Goal: Transaction & Acquisition: Purchase product/service

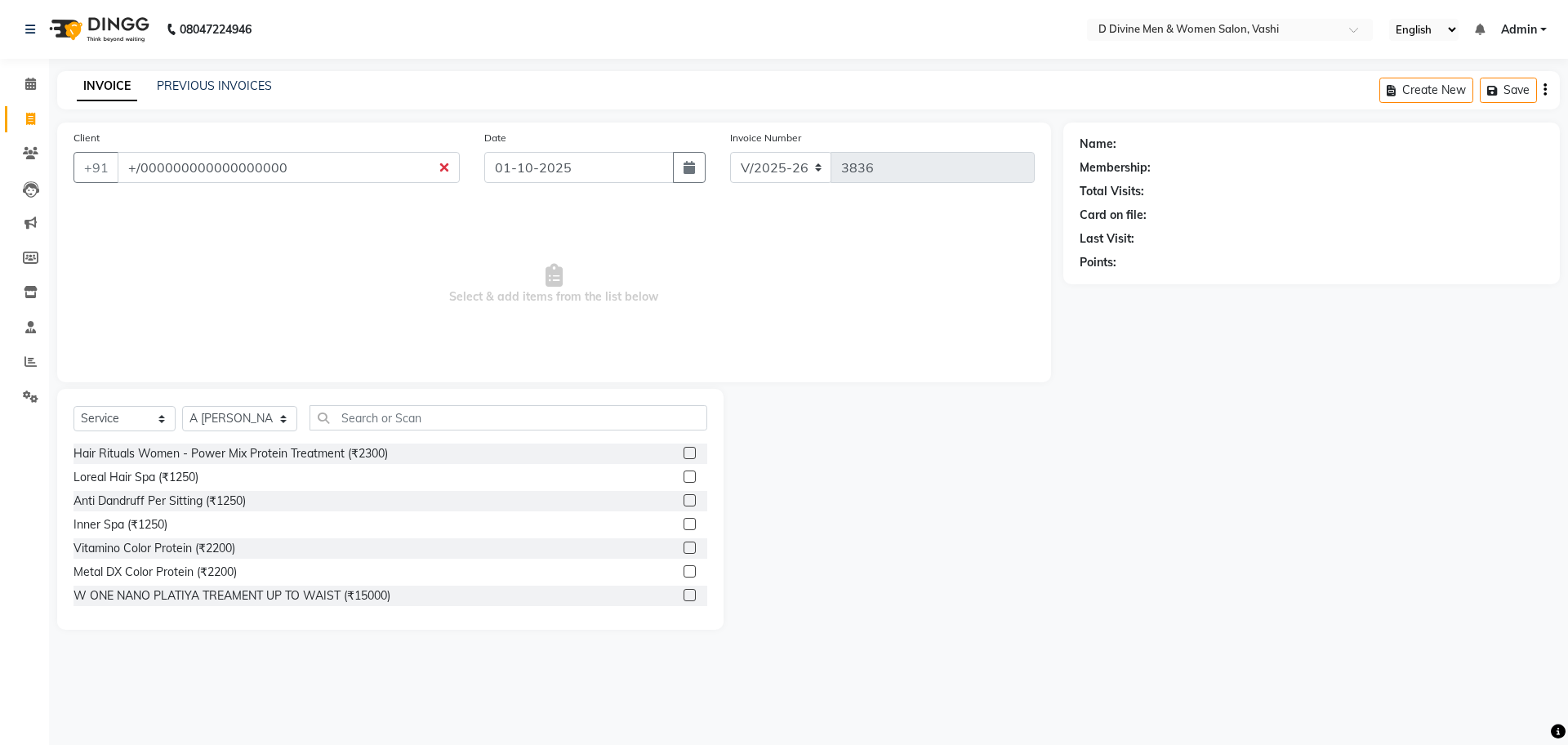
select select "718"
select select "service"
select select "10981"
type input "+"
click at [288, 170] on input "Client" at bounding box center [289, 167] width 343 height 31
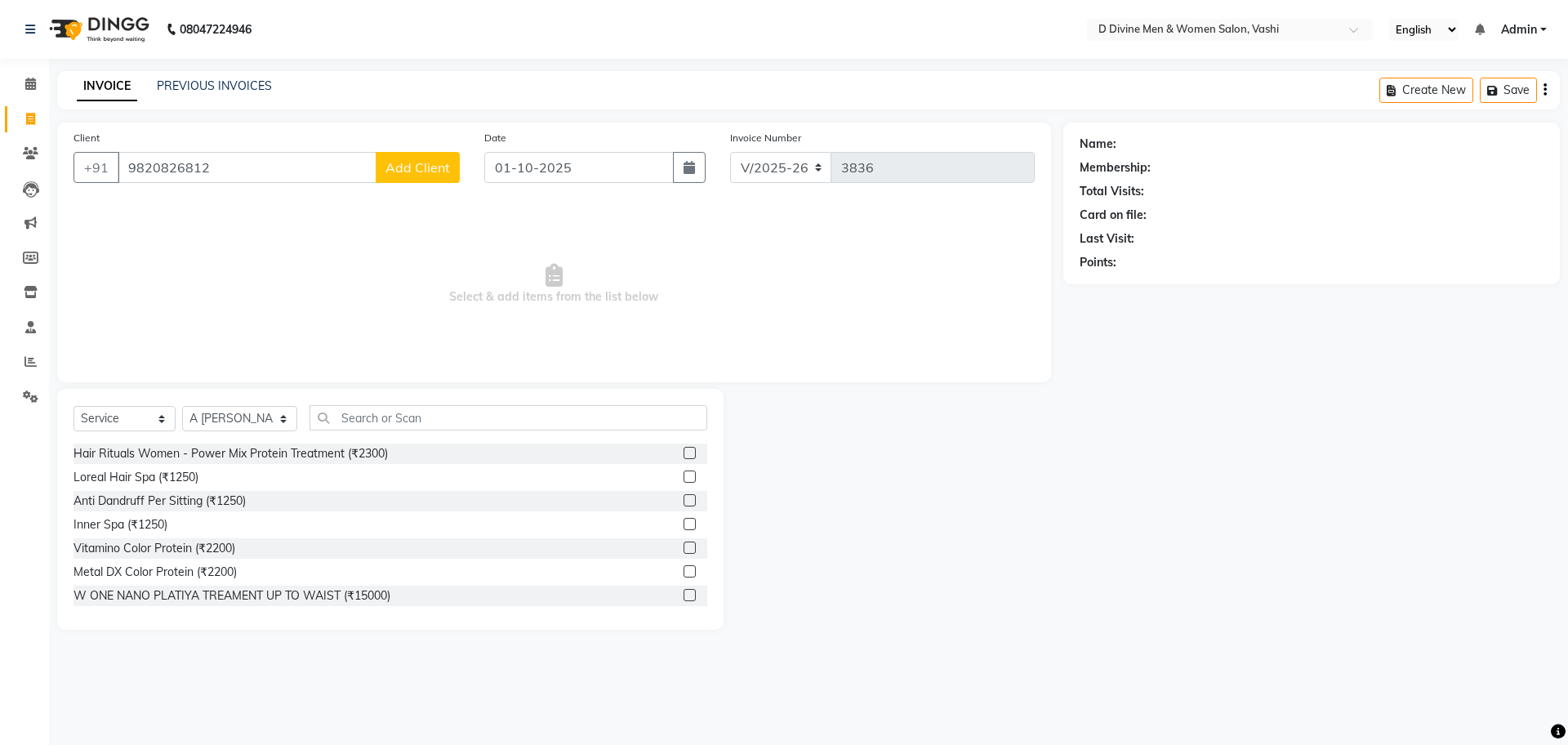
type input "9820826812"
click at [425, 170] on span "Add Client" at bounding box center [417, 167] width 65 height 16
select select "22"
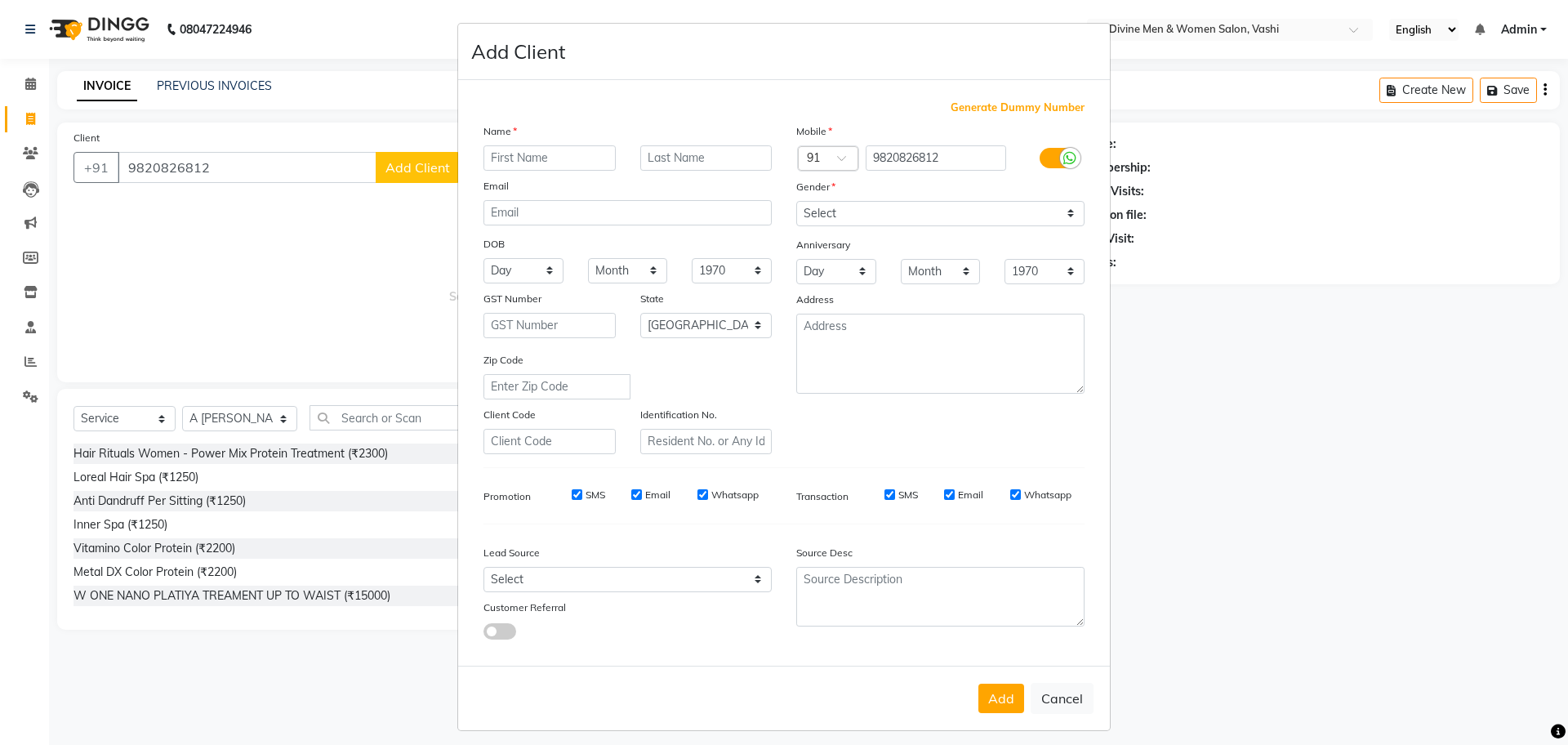
click at [565, 165] on input "text" at bounding box center [549, 158] width 132 height 26
type input "[PERSON_NAME]"
click at [696, 169] on input "text" at bounding box center [705, 158] width 132 height 26
type input "mam"
click at [809, 220] on select "Select [DEMOGRAPHIC_DATA] [DEMOGRAPHIC_DATA] Other Prefer Not To Say" at bounding box center [940, 213] width 288 height 26
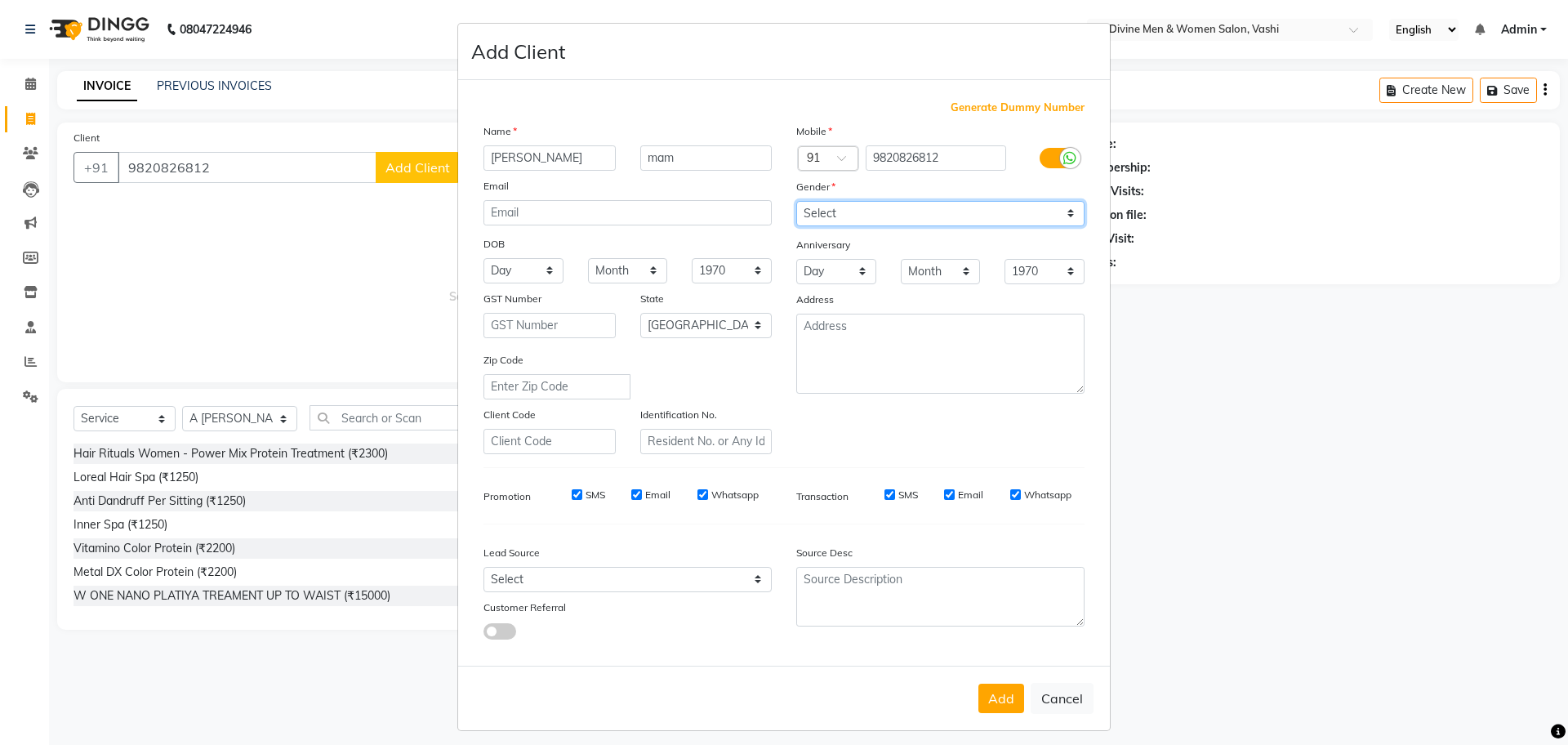
select select "[DEMOGRAPHIC_DATA]"
click at [796, 201] on select "Select [DEMOGRAPHIC_DATA] [DEMOGRAPHIC_DATA] Other Prefer Not To Say" at bounding box center [940, 213] width 288 height 26
click at [998, 710] on button "Add" at bounding box center [1001, 698] width 46 height 29
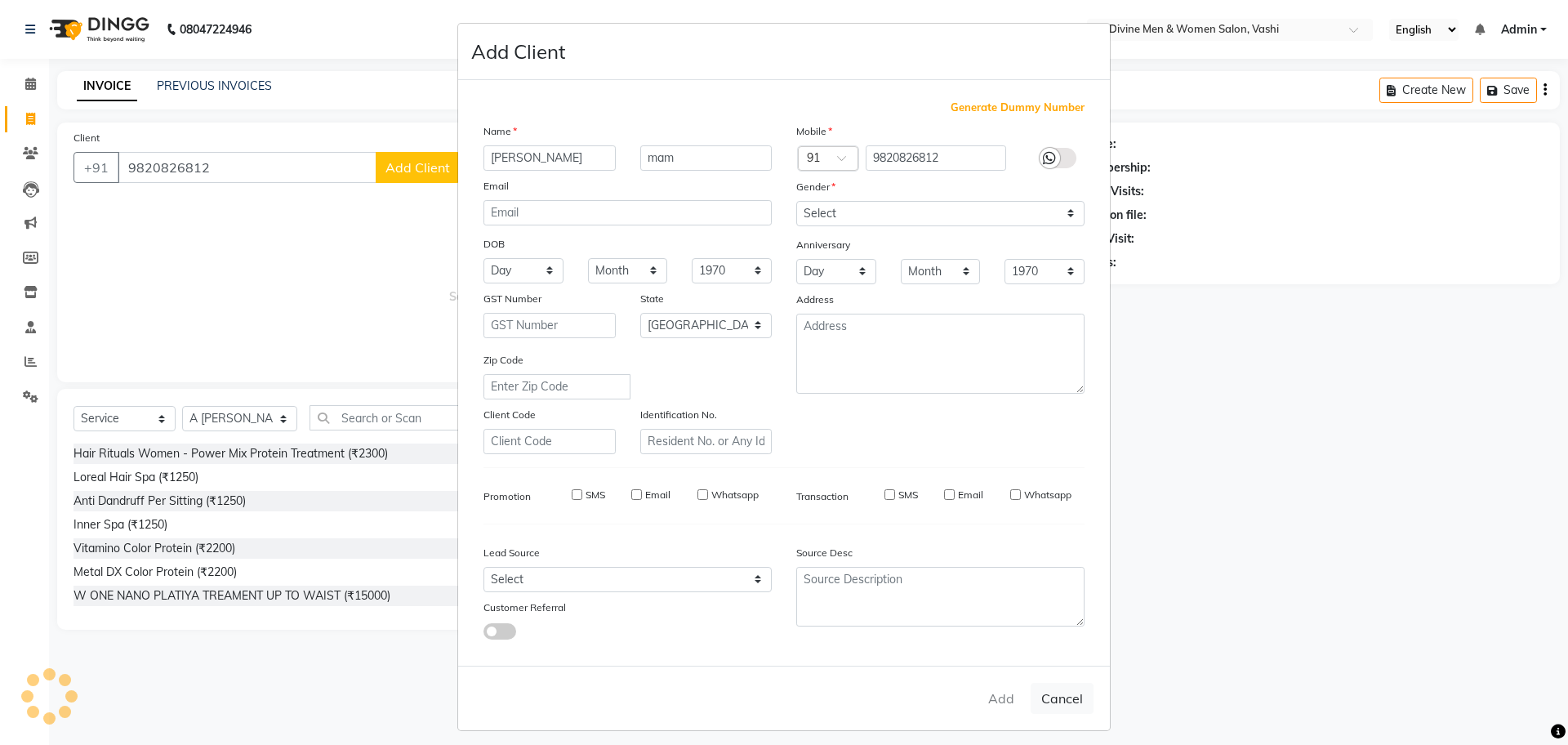
select select
select select "null"
select select
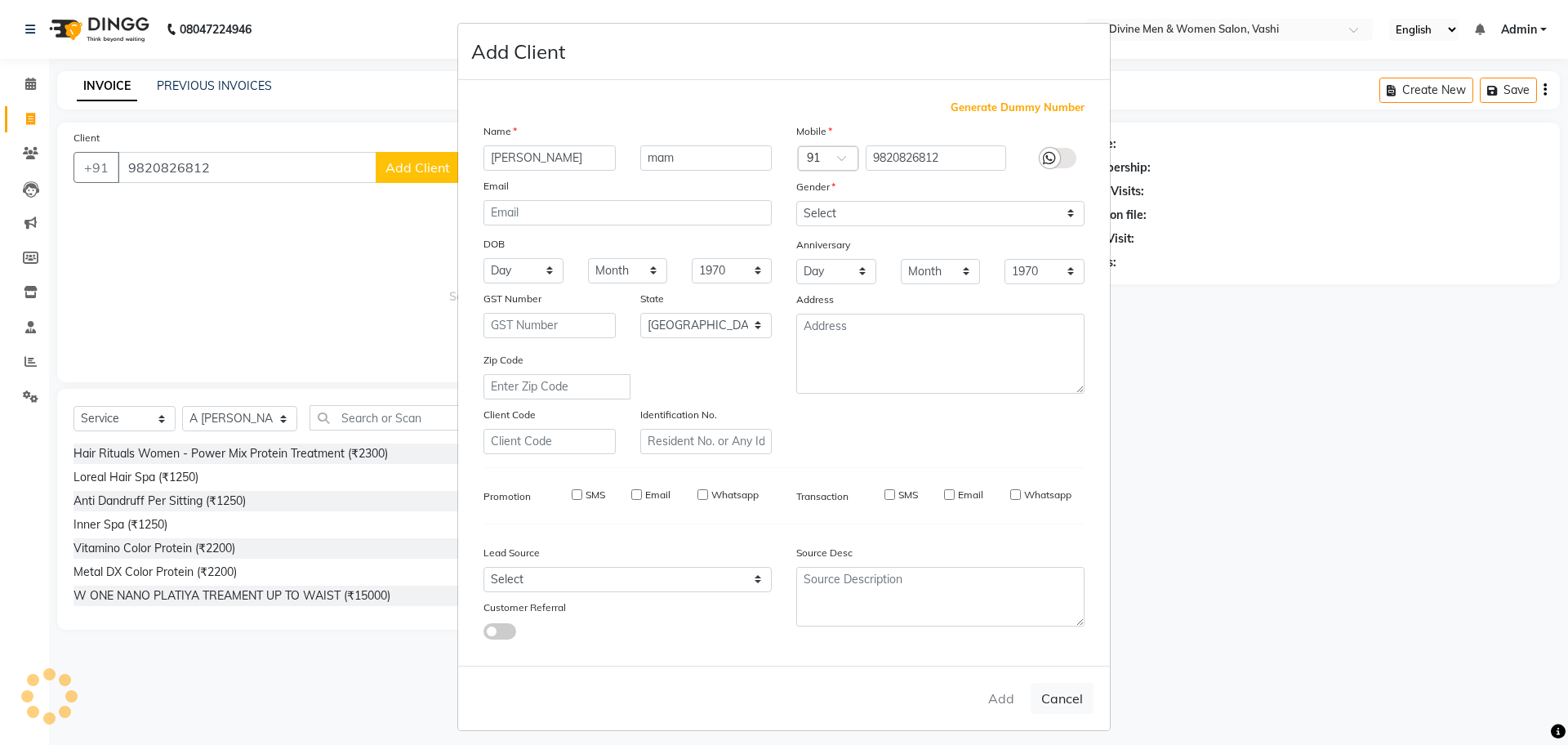
select select
checkbox input "false"
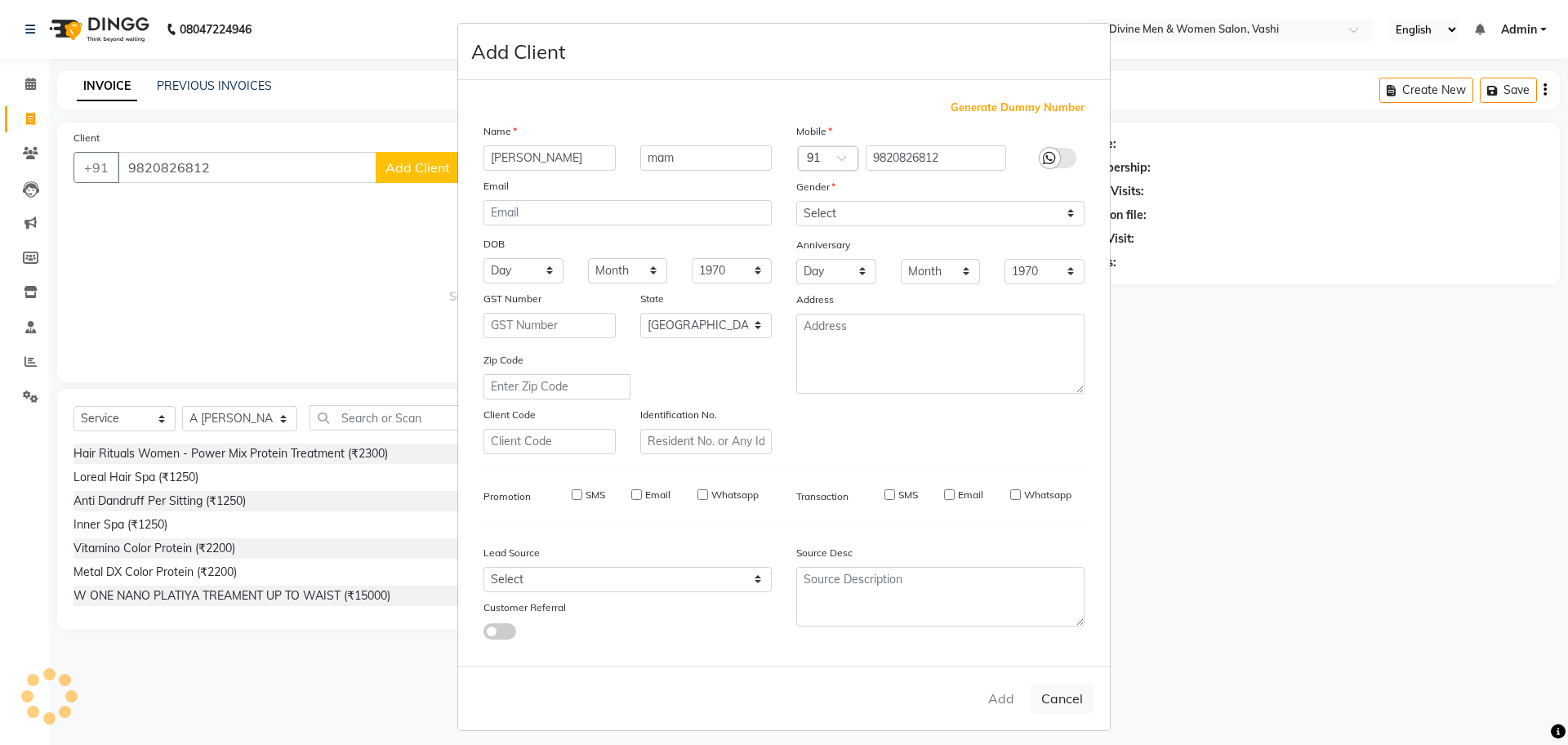
checkbox input "false"
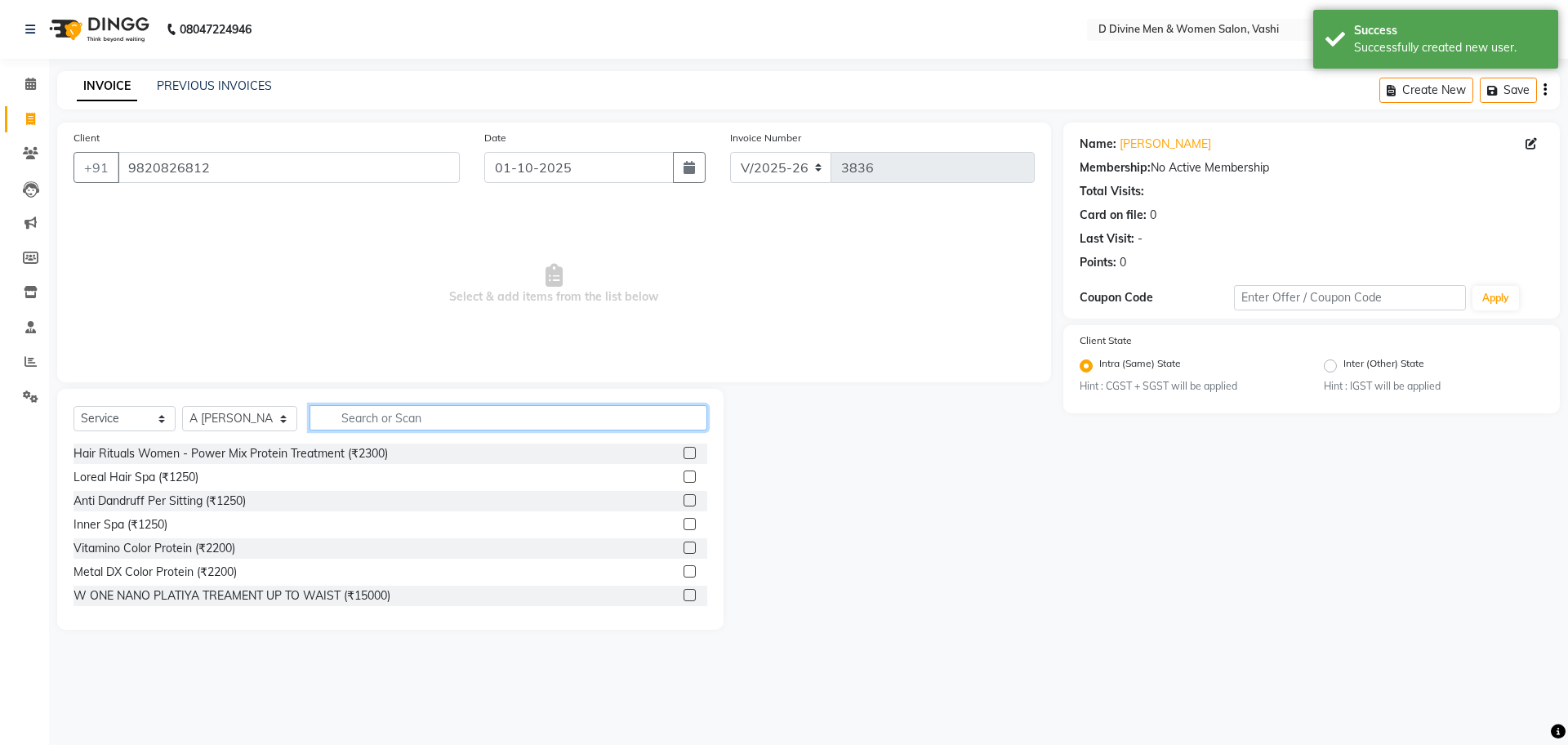
click at [465, 424] on input "text" at bounding box center [508, 417] width 398 height 26
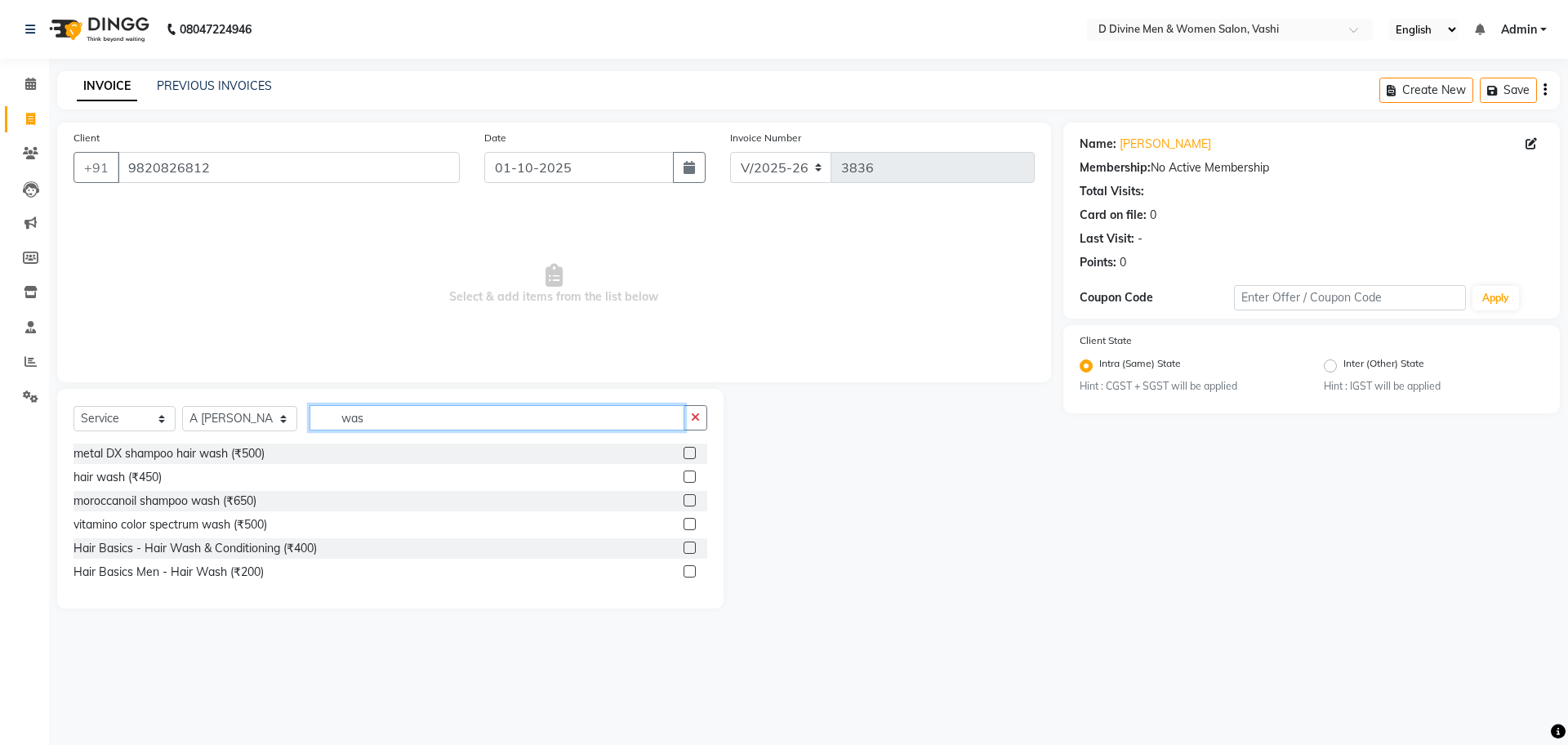
type input "was"
click at [689, 551] on label at bounding box center [689, 548] width 12 height 12
click at [689, 551] on input "checkbox" at bounding box center [689, 549] width 11 height 11
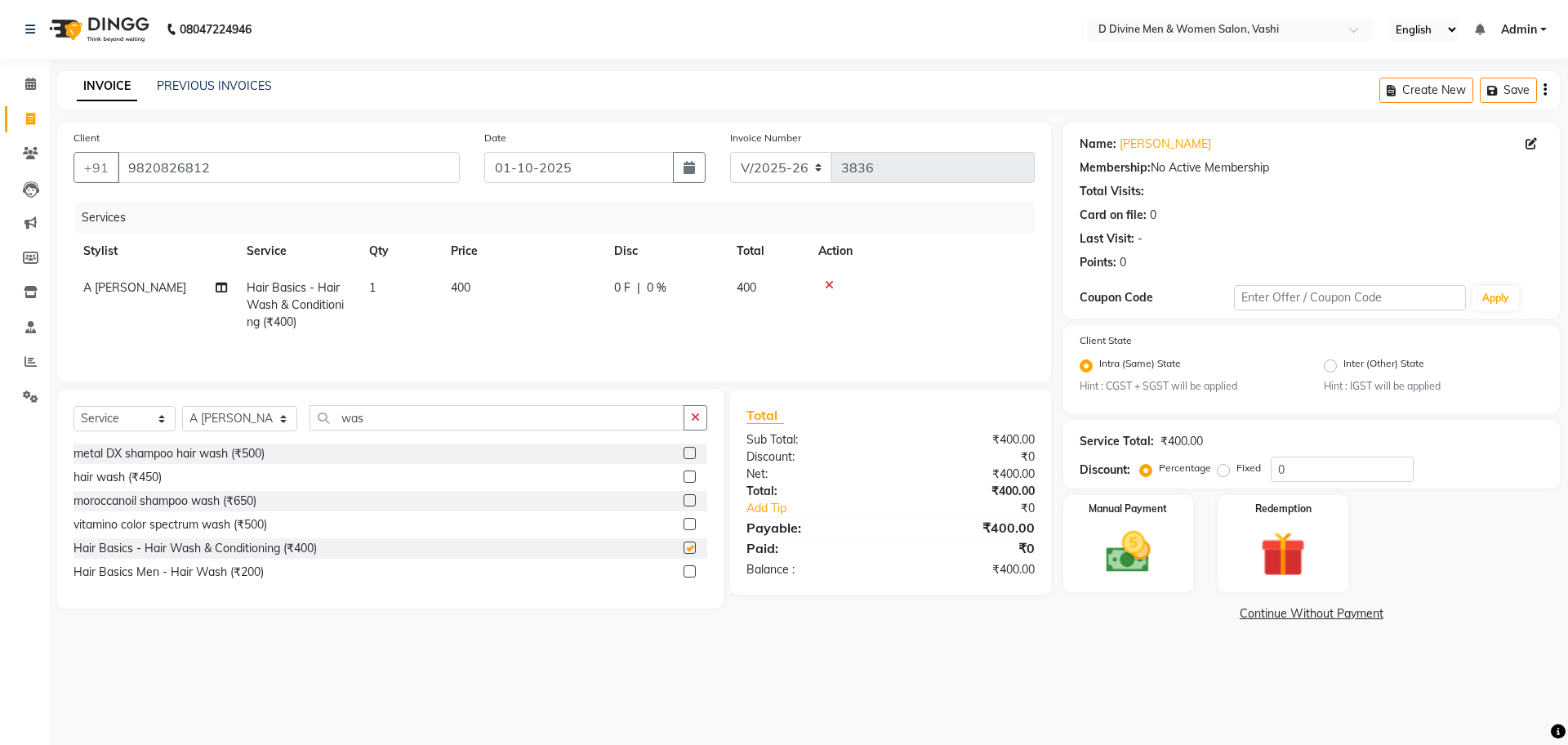
checkbox input "false"
click at [749, 287] on span "400" at bounding box center [746, 288] width 20 height 15
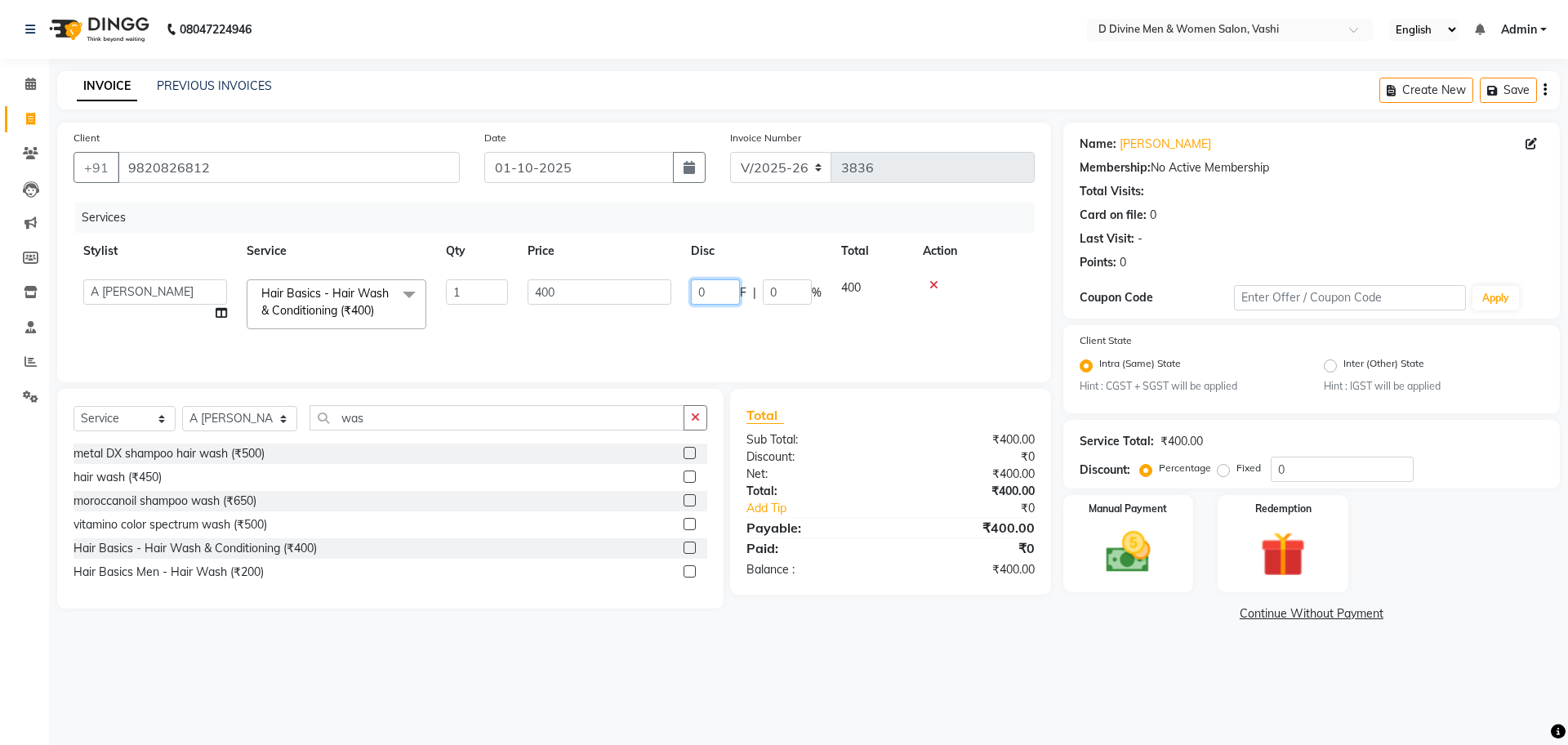
click at [702, 293] on input "0" at bounding box center [715, 292] width 49 height 26
type input "100"
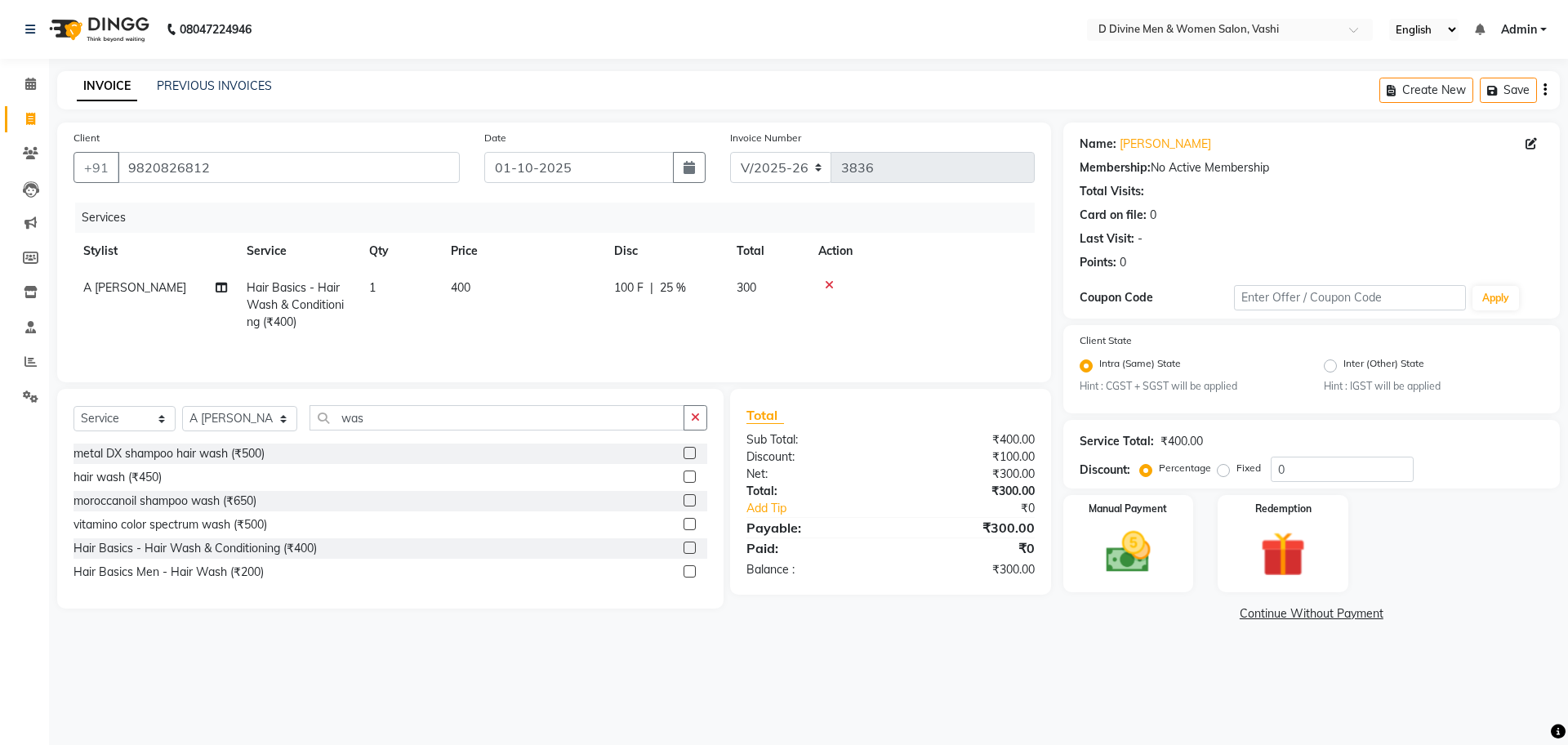
click at [737, 323] on tr "A [PERSON_NAME] Hair Basics - Hair Wash & Conditioning (₹400) 1 400 100 F | 25 …" at bounding box center [554, 305] width 961 height 71
click at [671, 290] on span "25 %" at bounding box center [673, 288] width 26 height 17
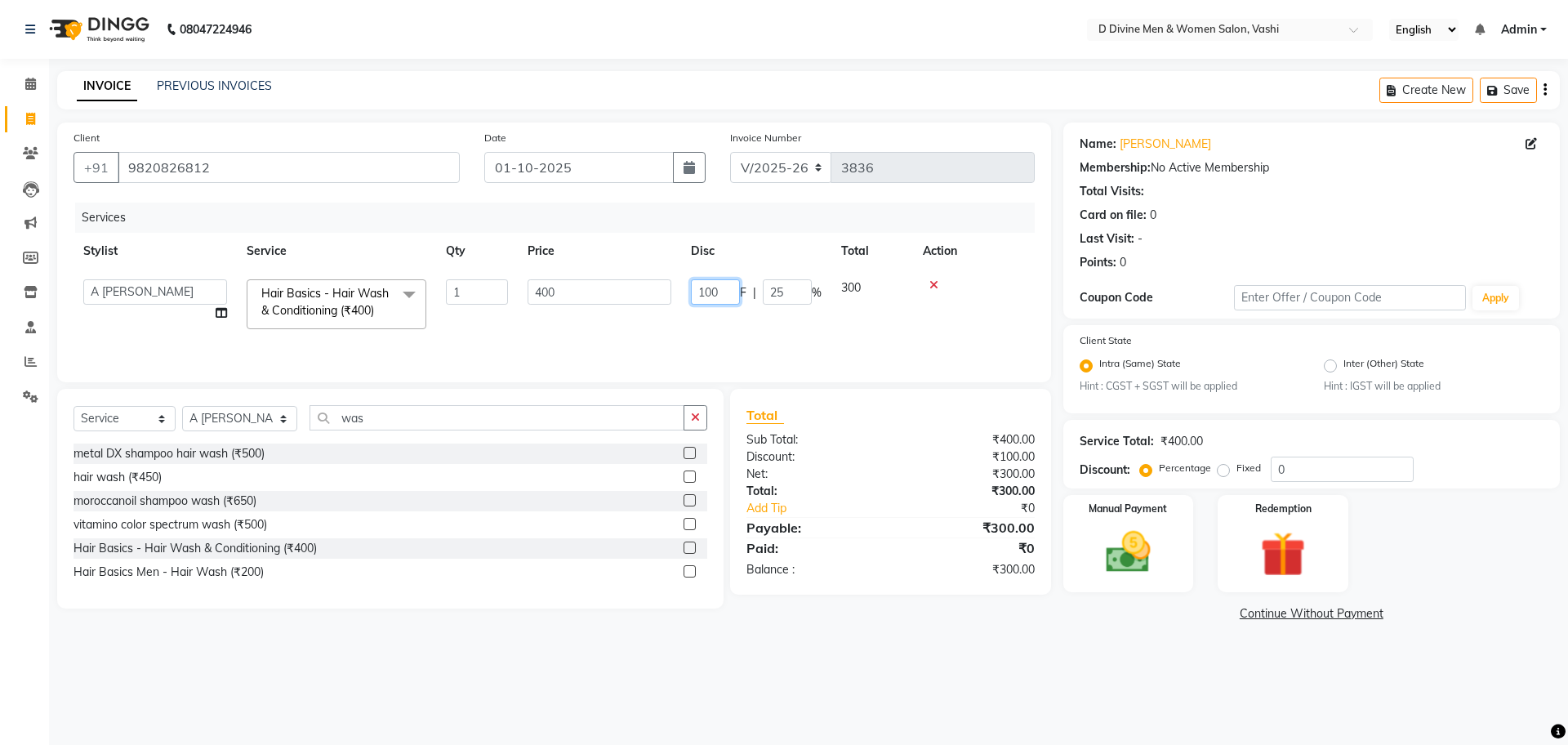
click at [712, 294] on input "100" at bounding box center [715, 292] width 49 height 26
type input "50"
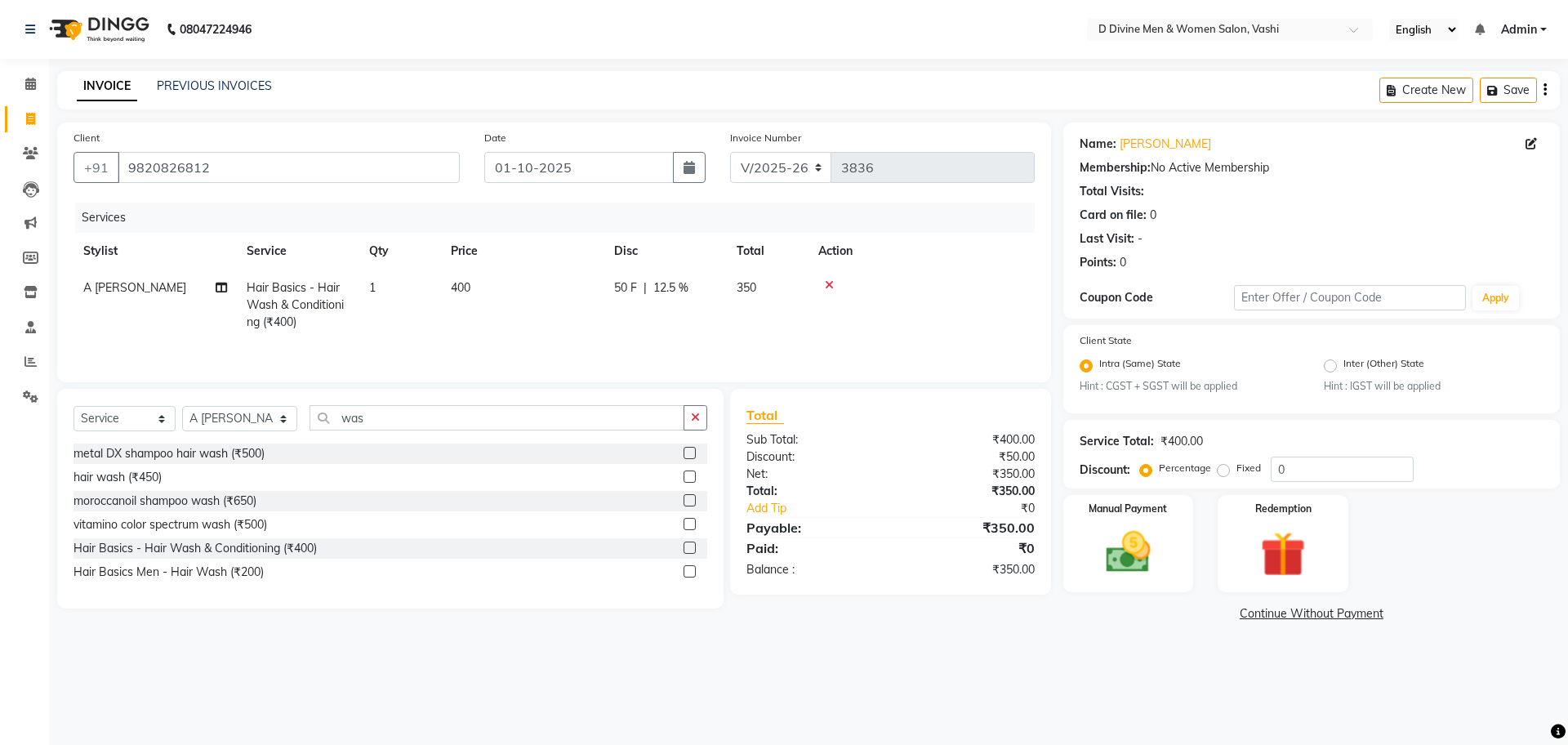
click at [853, 314] on tr "A [PERSON_NAME] Hair Basics - Hair Wash & Conditioning (₹400) 1 400 50 F | 12.5…" at bounding box center [554, 305] width 961 height 71
click at [1123, 566] on img at bounding box center [1129, 553] width 76 height 54
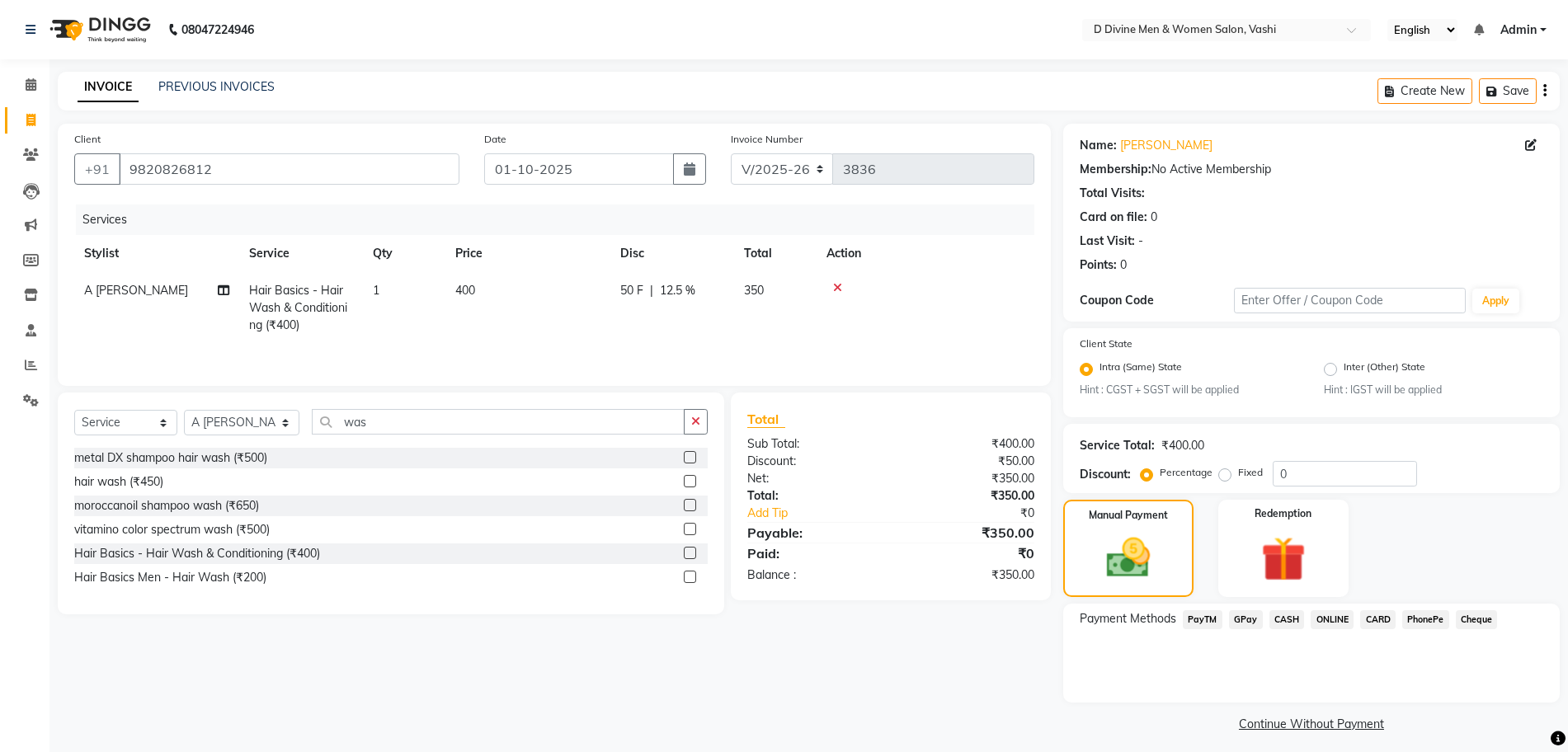
click at [1288, 616] on span "CASH" at bounding box center [1287, 619] width 36 height 19
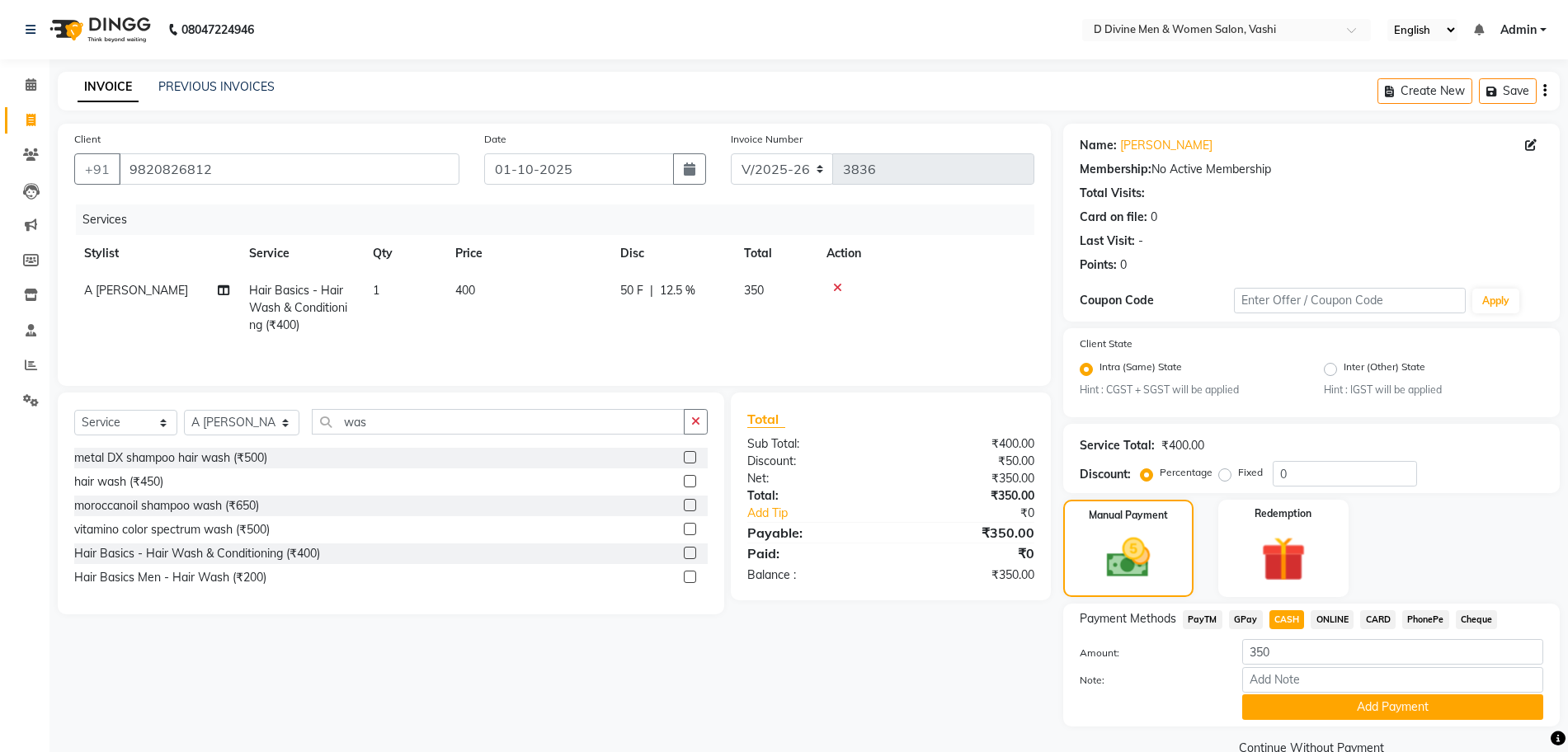
click at [1247, 623] on span "GPay" at bounding box center [1246, 619] width 34 height 19
click at [1285, 701] on button "Add Payment" at bounding box center [1393, 707] width 301 height 26
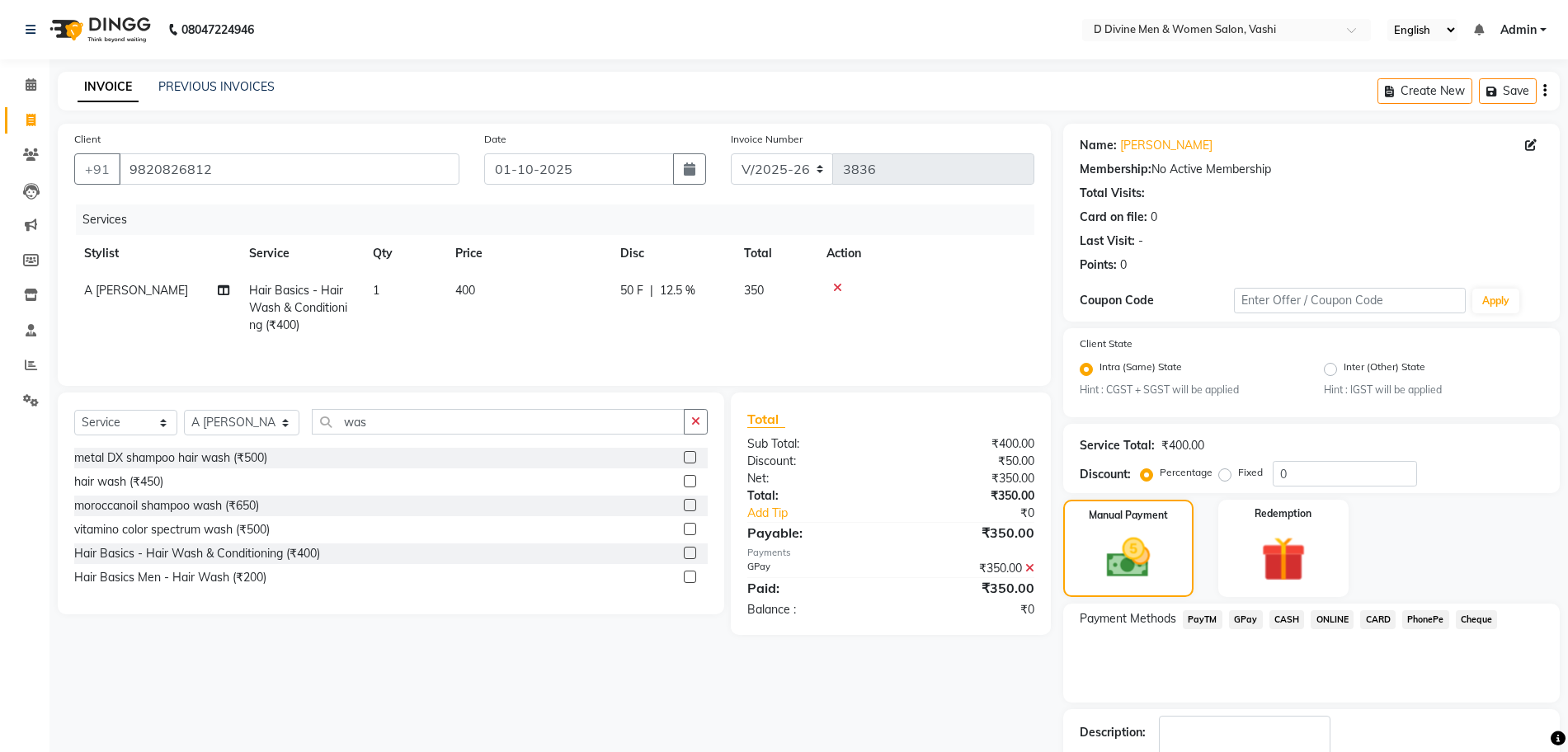
scroll to position [102, 0]
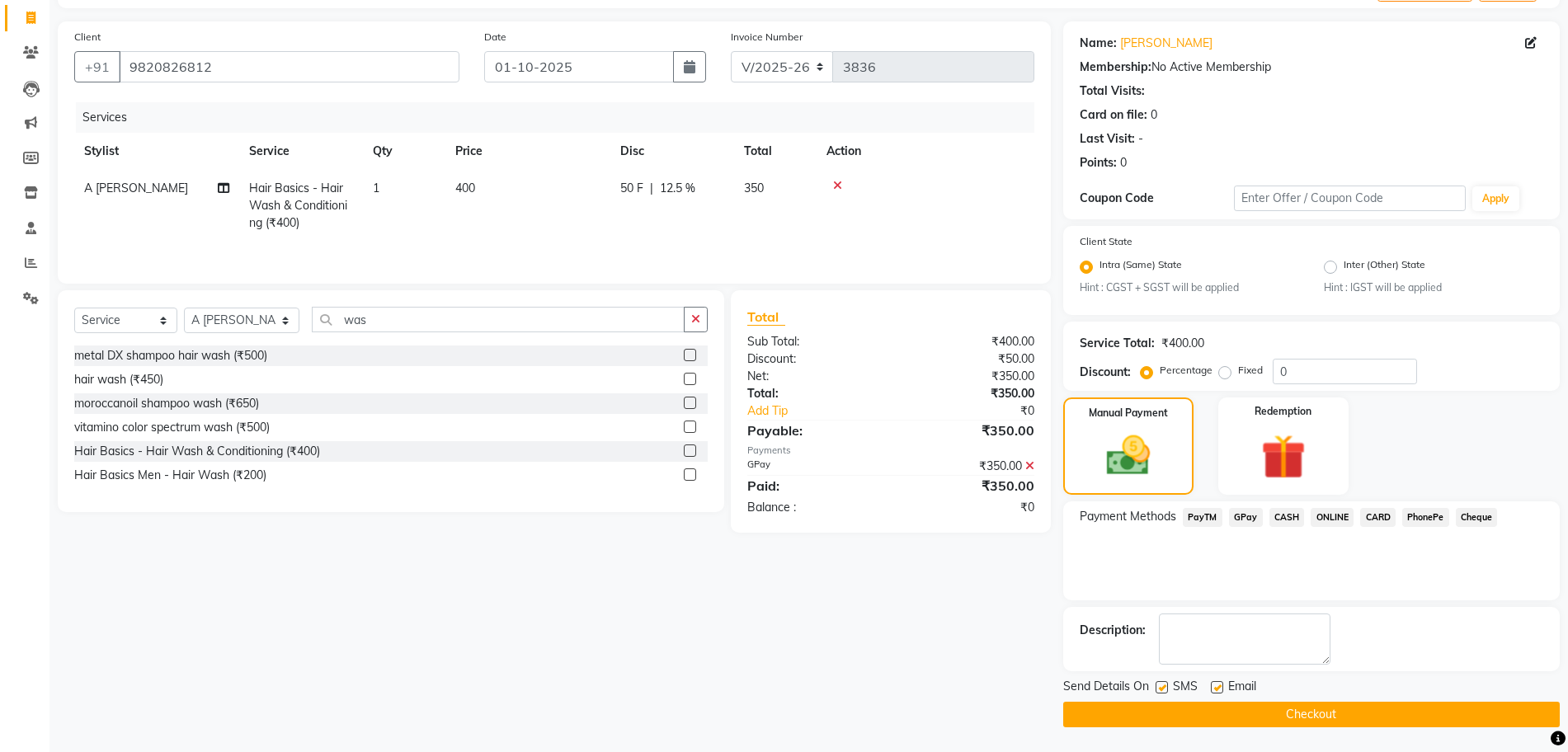
click at [1163, 686] on label at bounding box center [1162, 687] width 13 height 13
click at [1163, 686] on input "checkbox" at bounding box center [1161, 688] width 11 height 11
checkbox input "false"
click at [1218, 693] on div at bounding box center [1217, 689] width 11 height 17
click at [1218, 693] on label at bounding box center [1217, 687] width 13 height 13
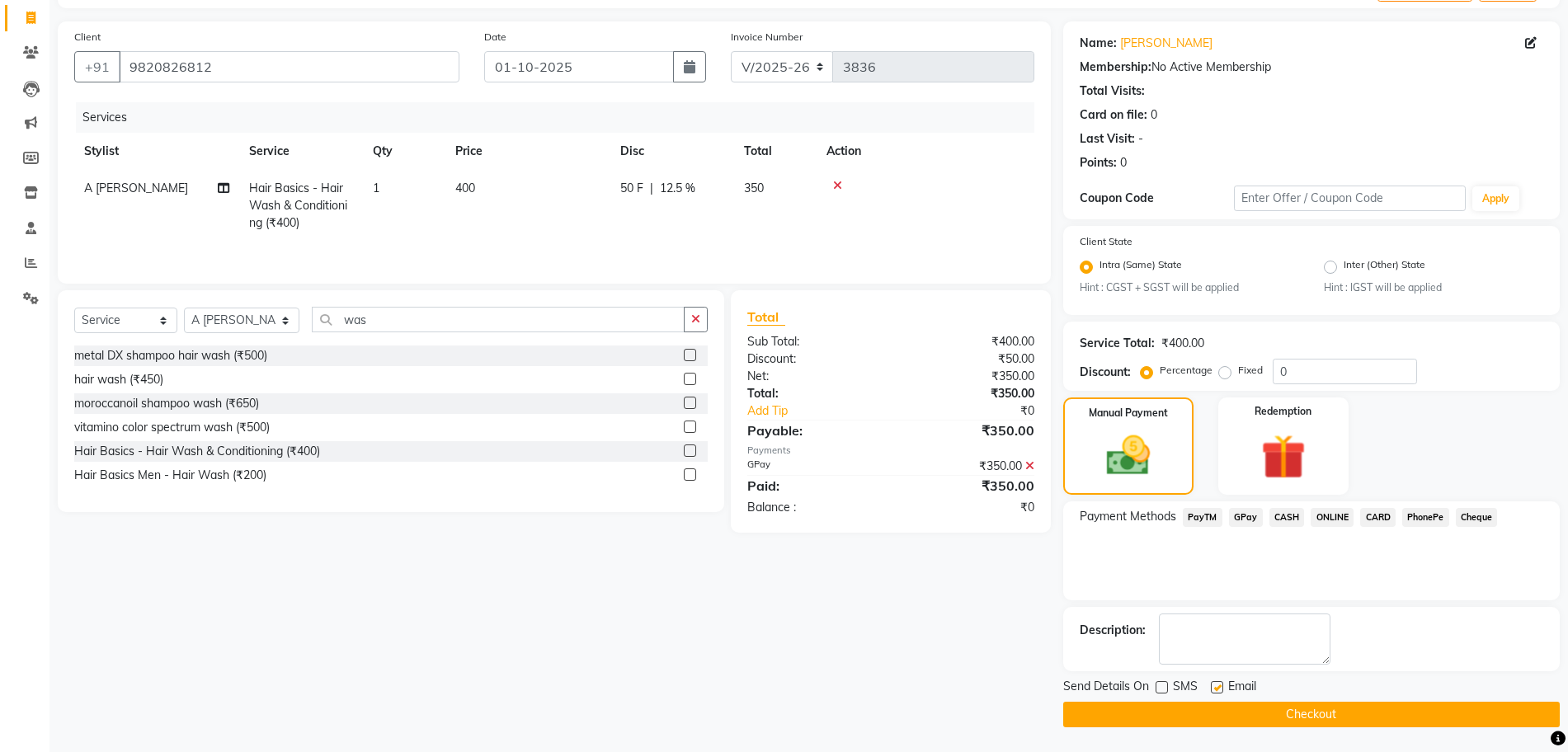
click at [1218, 693] on input "checkbox" at bounding box center [1217, 688] width 11 height 11
checkbox input "false"
click at [1218, 709] on button "Checkout" at bounding box center [1312, 714] width 497 height 26
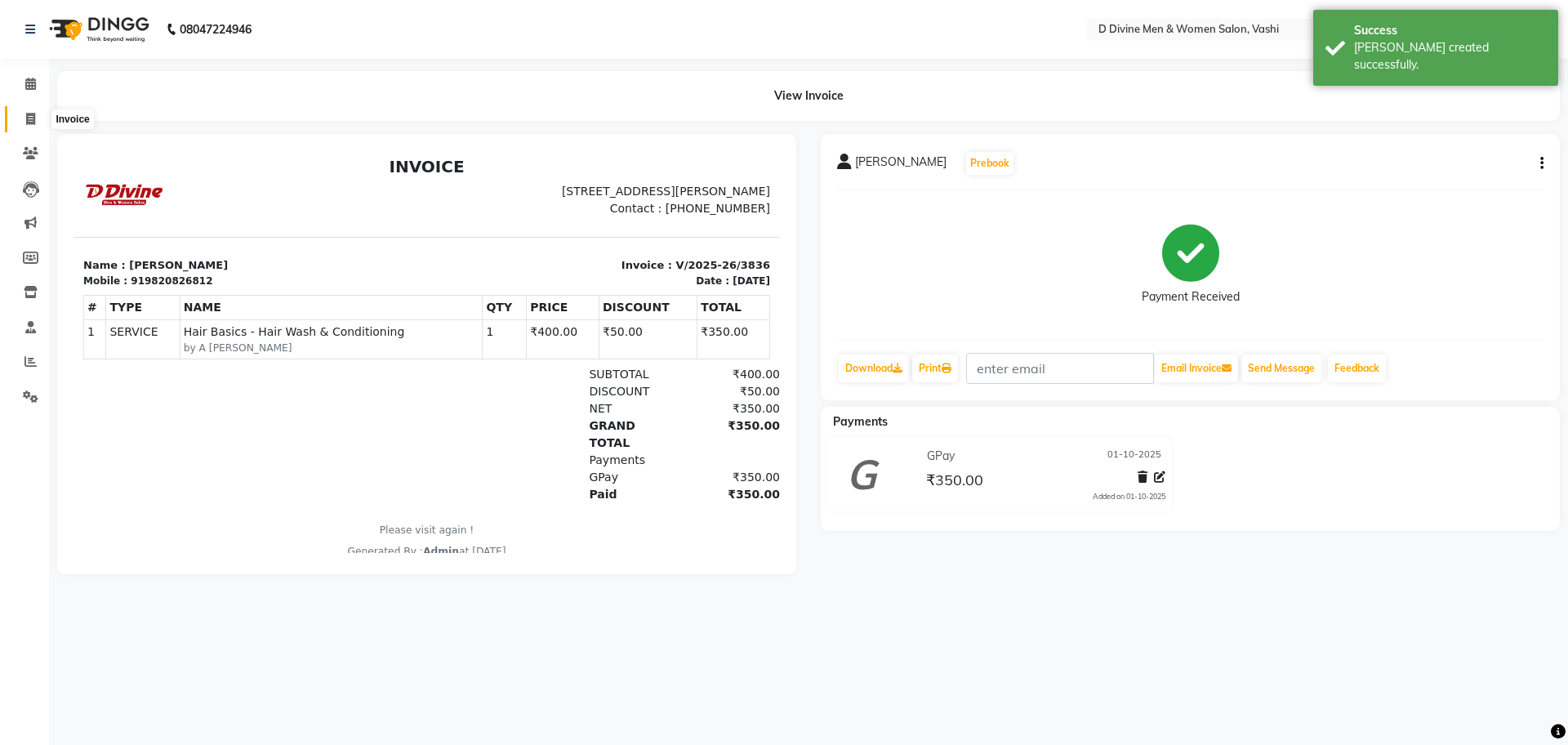
click at [31, 118] on icon at bounding box center [30, 119] width 9 height 12
select select "718"
select select "service"
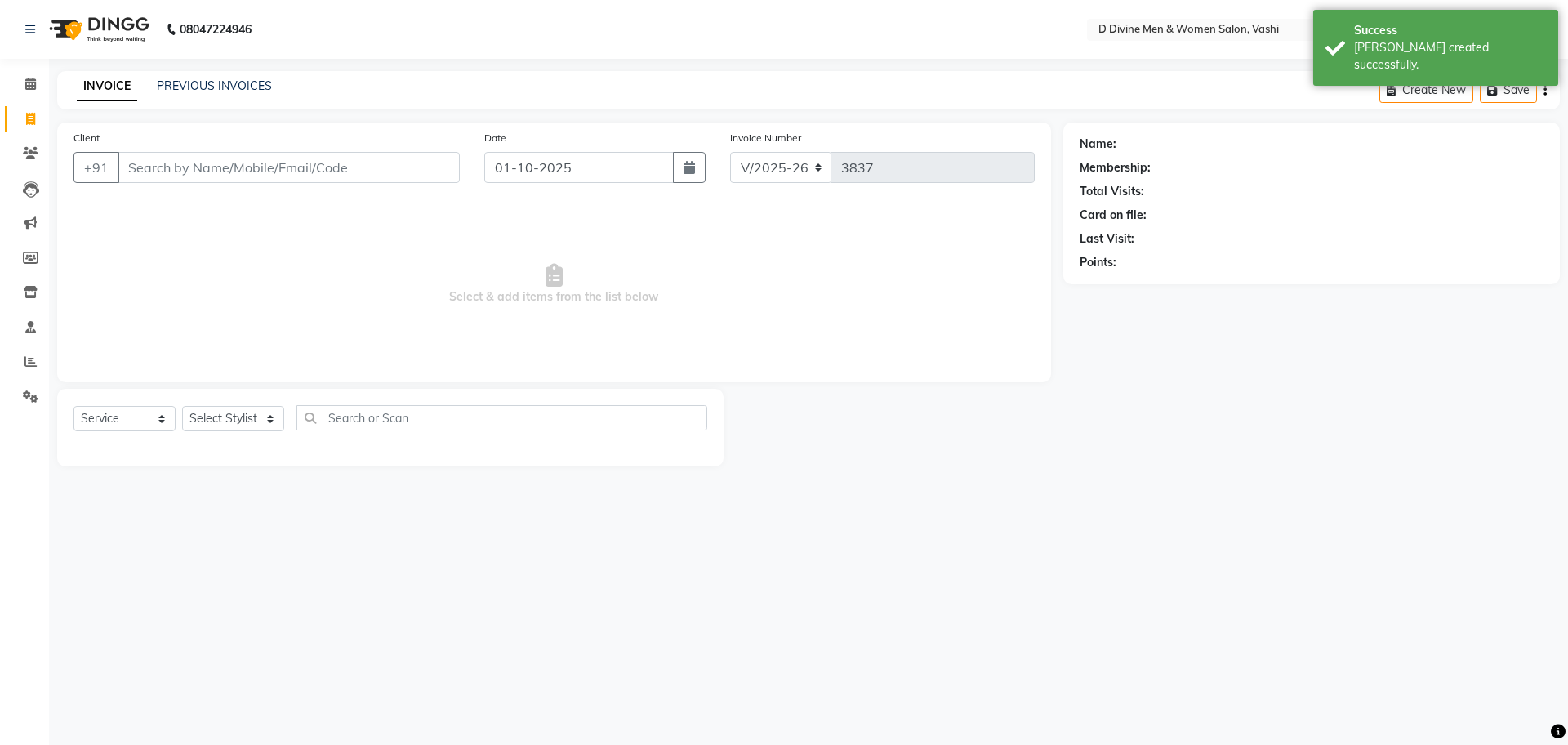
select select "10981"
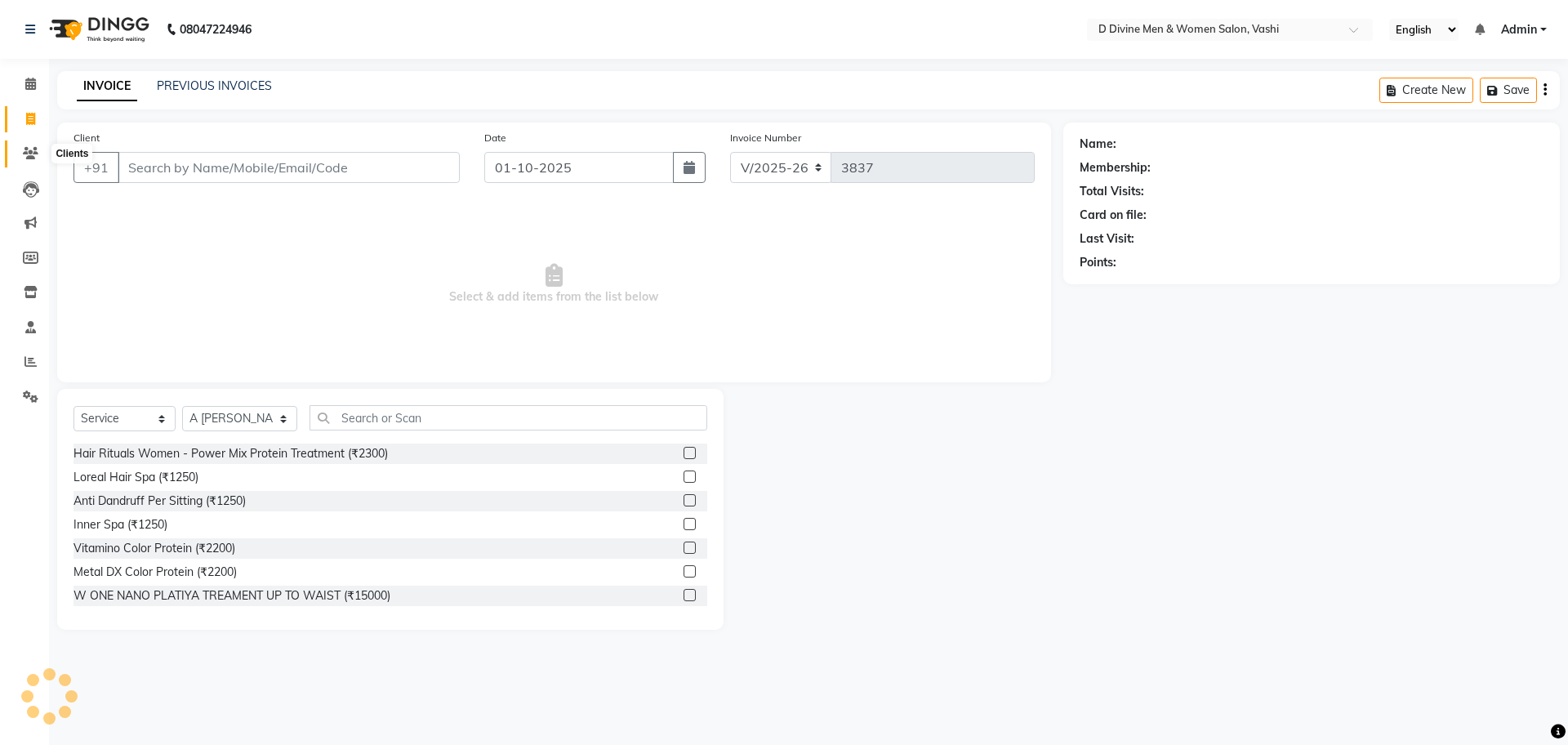
click at [37, 155] on icon at bounding box center [30, 154] width 15 height 12
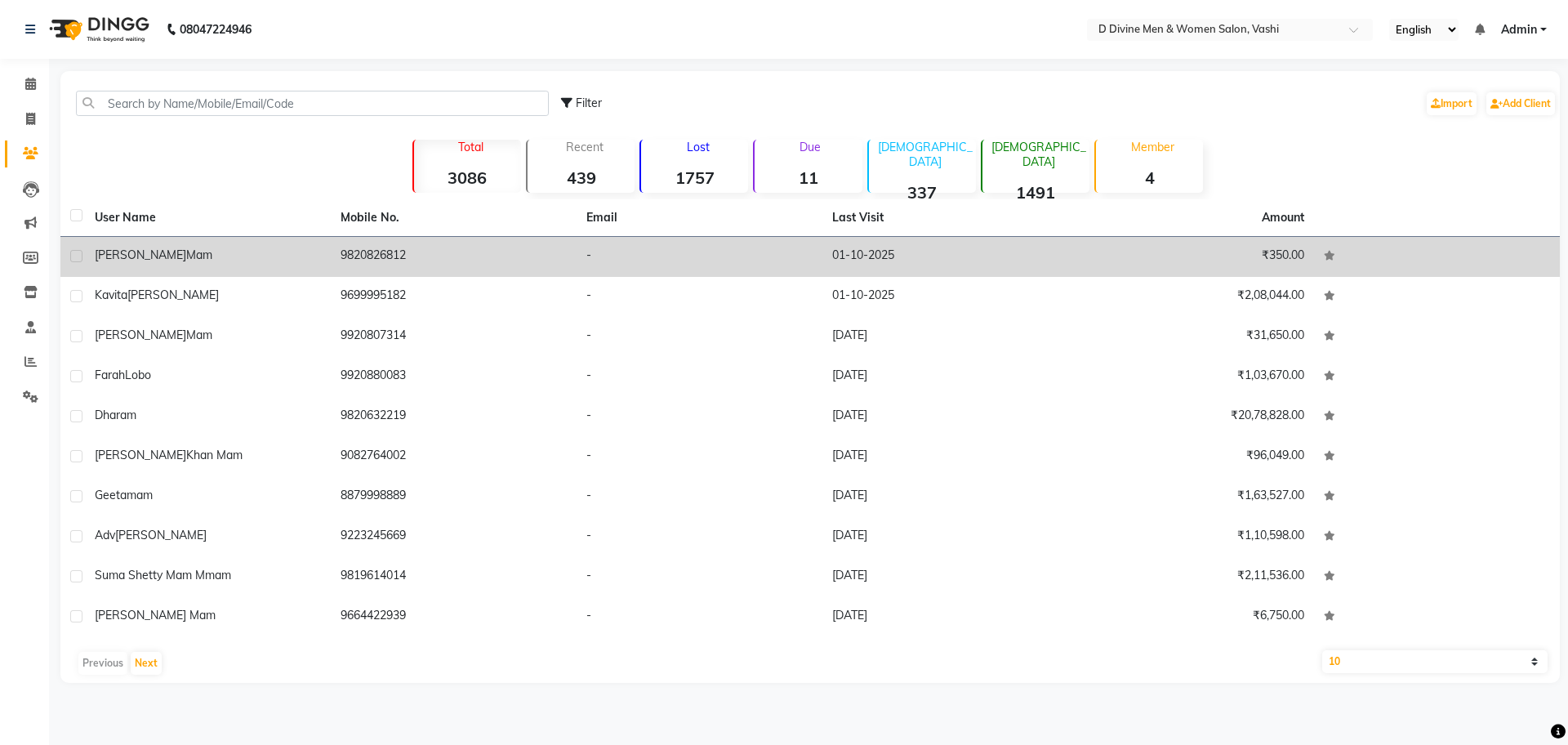
select select "718"
select select "service"
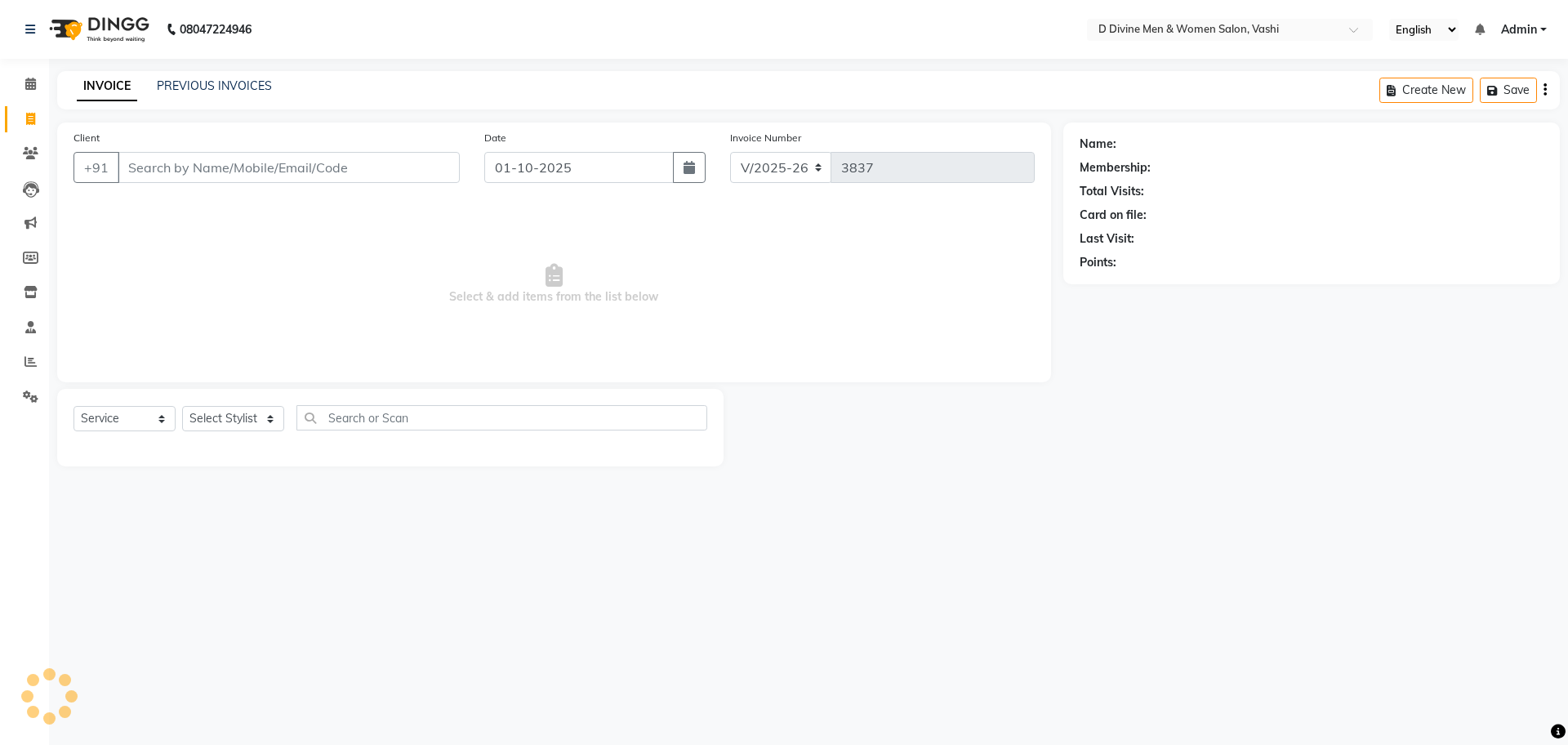
select select "10981"
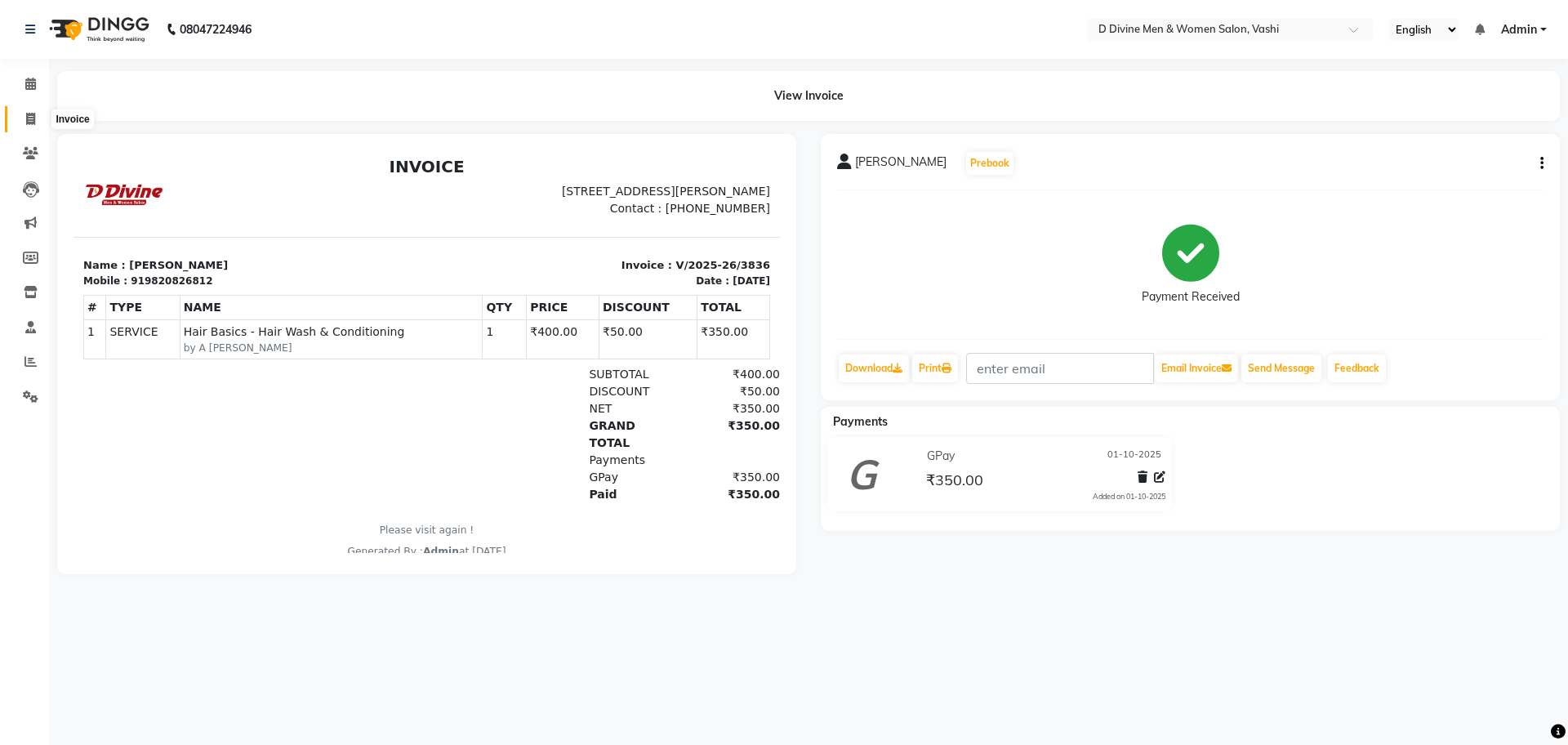
click at [18, 116] on span at bounding box center [30, 119] width 28 height 19
select select "718"
select select "service"
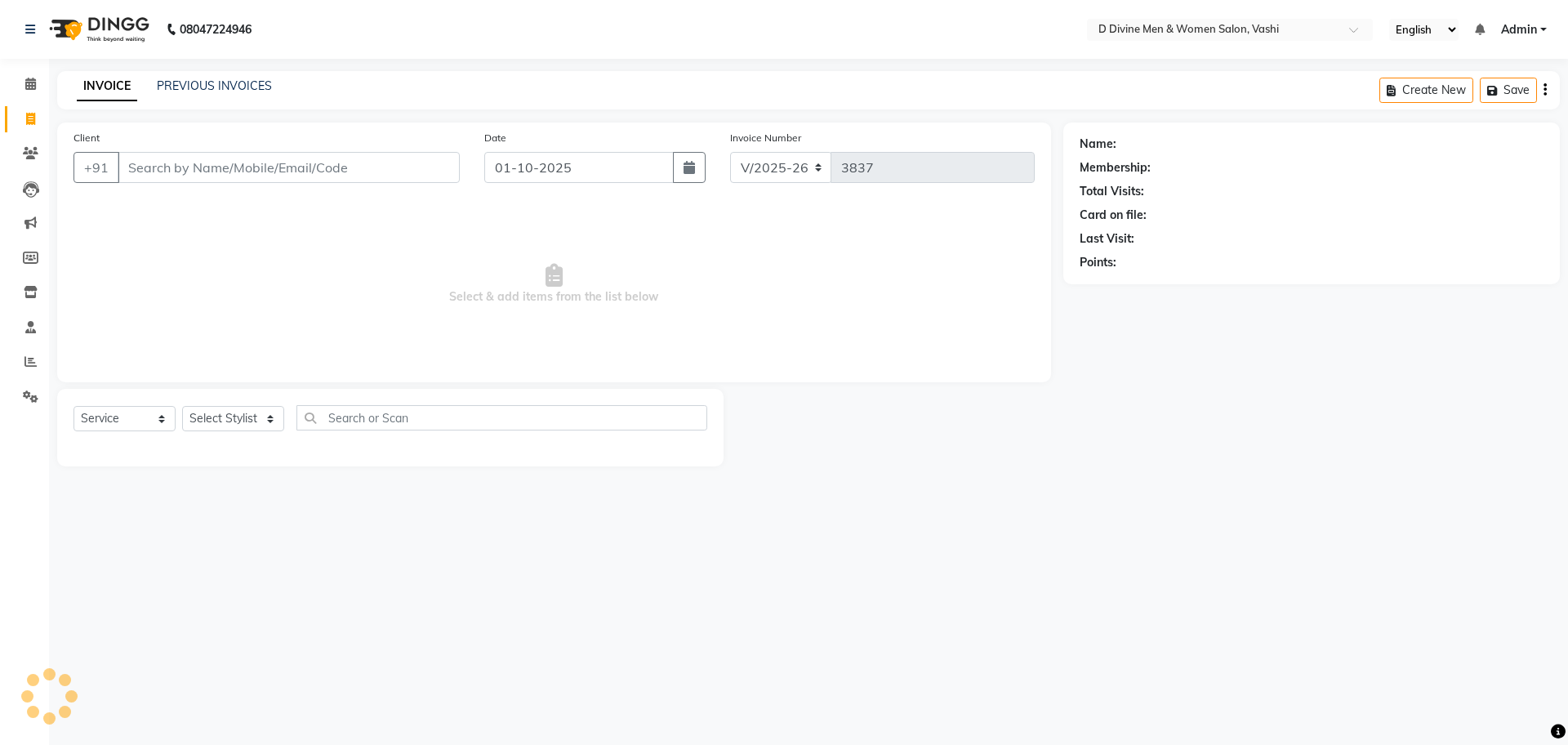
select select "10981"
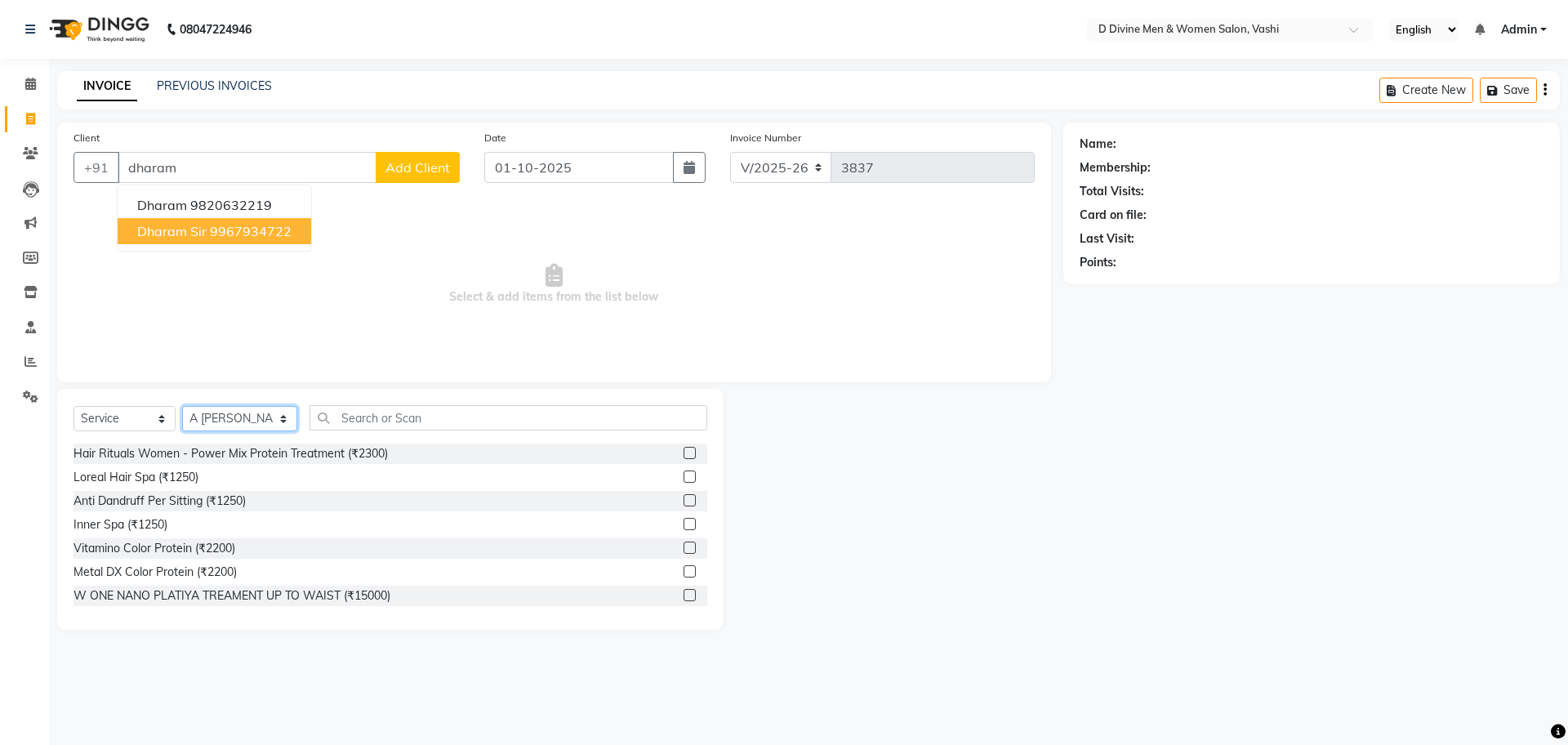
click at [235, 422] on select "Select Stylist A [PERSON_NAME] [PERSON_NAME] Divine salon [PERSON_NAME] [PERSON…" at bounding box center [240, 418] width 115 height 26
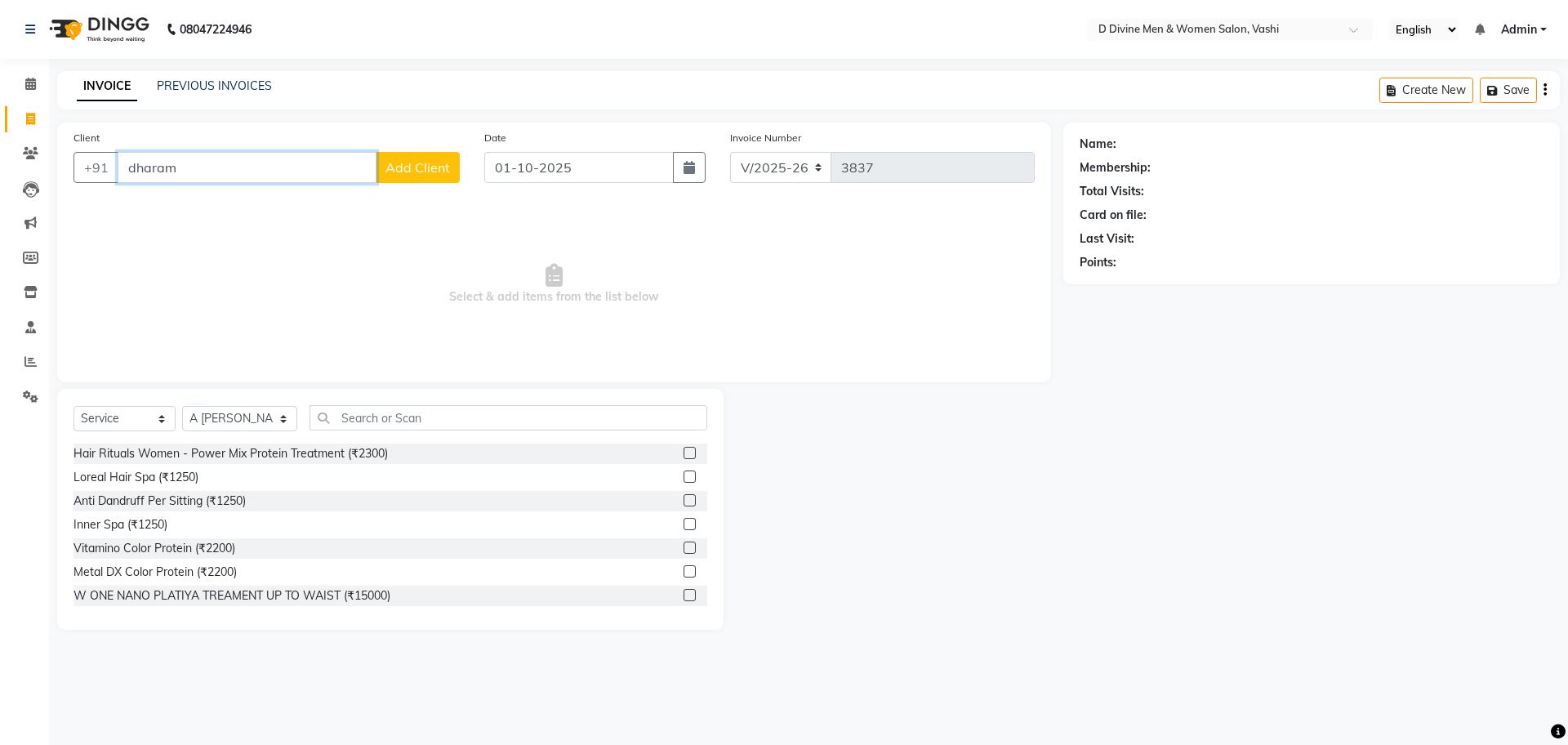
click at [242, 157] on input "dharam" at bounding box center [248, 167] width 259 height 31
click at [254, 210] on ngb-highlight "9820632219" at bounding box center [231, 205] width 82 height 16
type input "9820632219"
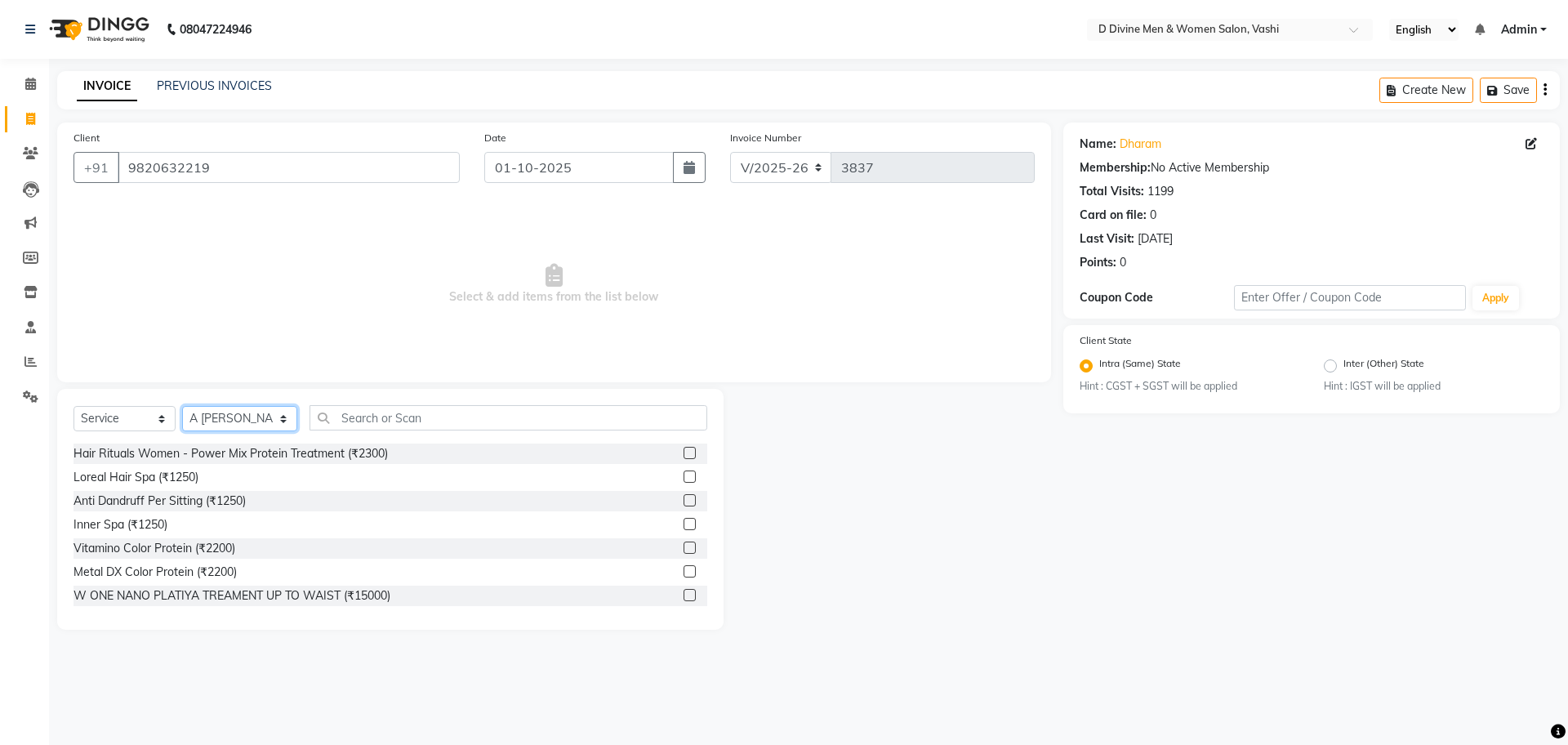
click at [263, 422] on select "Select Stylist A [PERSON_NAME] [PERSON_NAME] Divine salon [PERSON_NAME] [PERSON…" at bounding box center [240, 418] width 115 height 26
click at [326, 418] on input "text" at bounding box center [508, 417] width 398 height 26
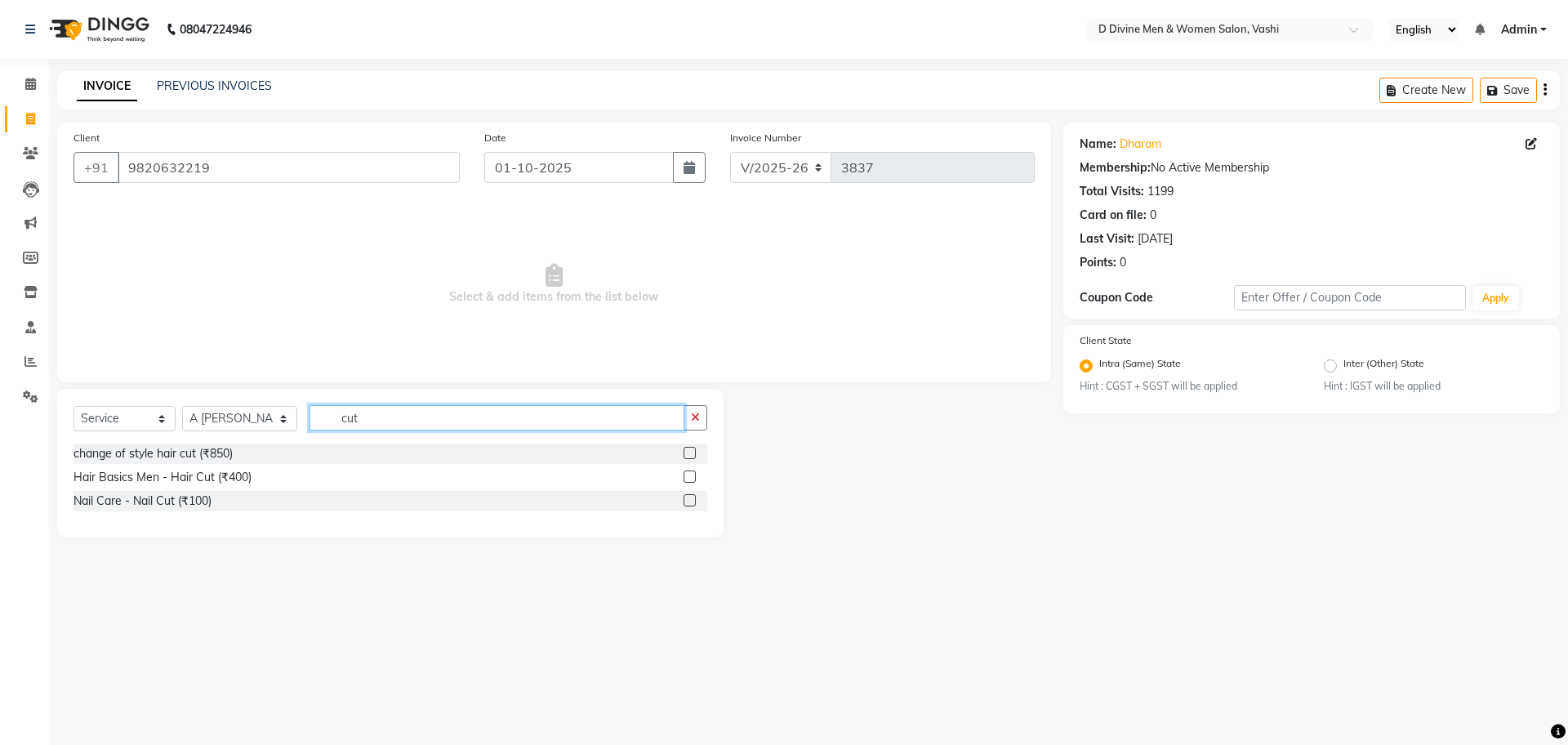
type input "cut"
click at [689, 479] on label at bounding box center [689, 477] width 12 height 12
click at [689, 479] on input "checkbox" at bounding box center [689, 478] width 11 height 11
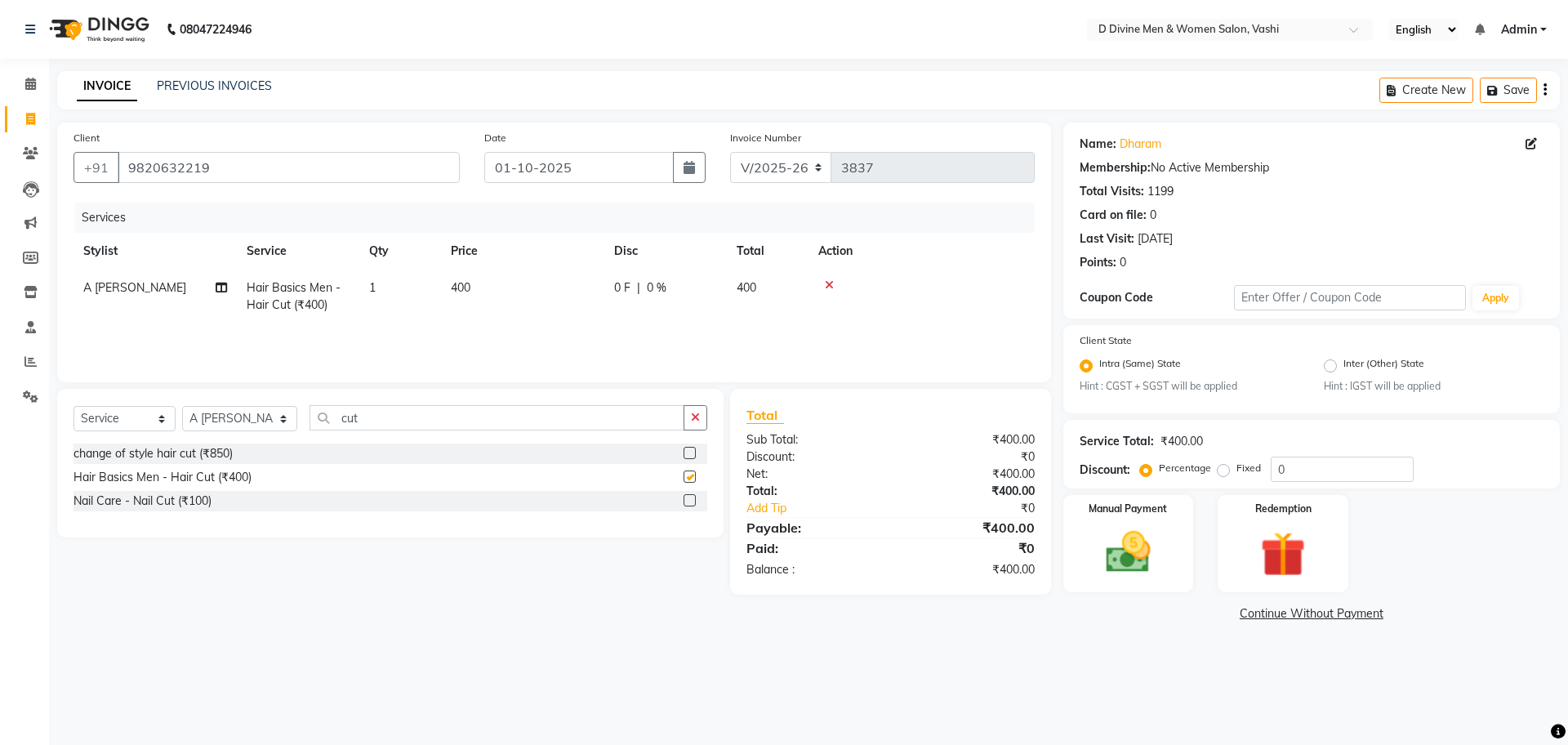
checkbox input "false"
click at [640, 319] on td "0 F | 0 %" at bounding box center [666, 297] width 122 height 54
click at [695, 292] on input "0" at bounding box center [715, 292] width 49 height 26
type input "100"
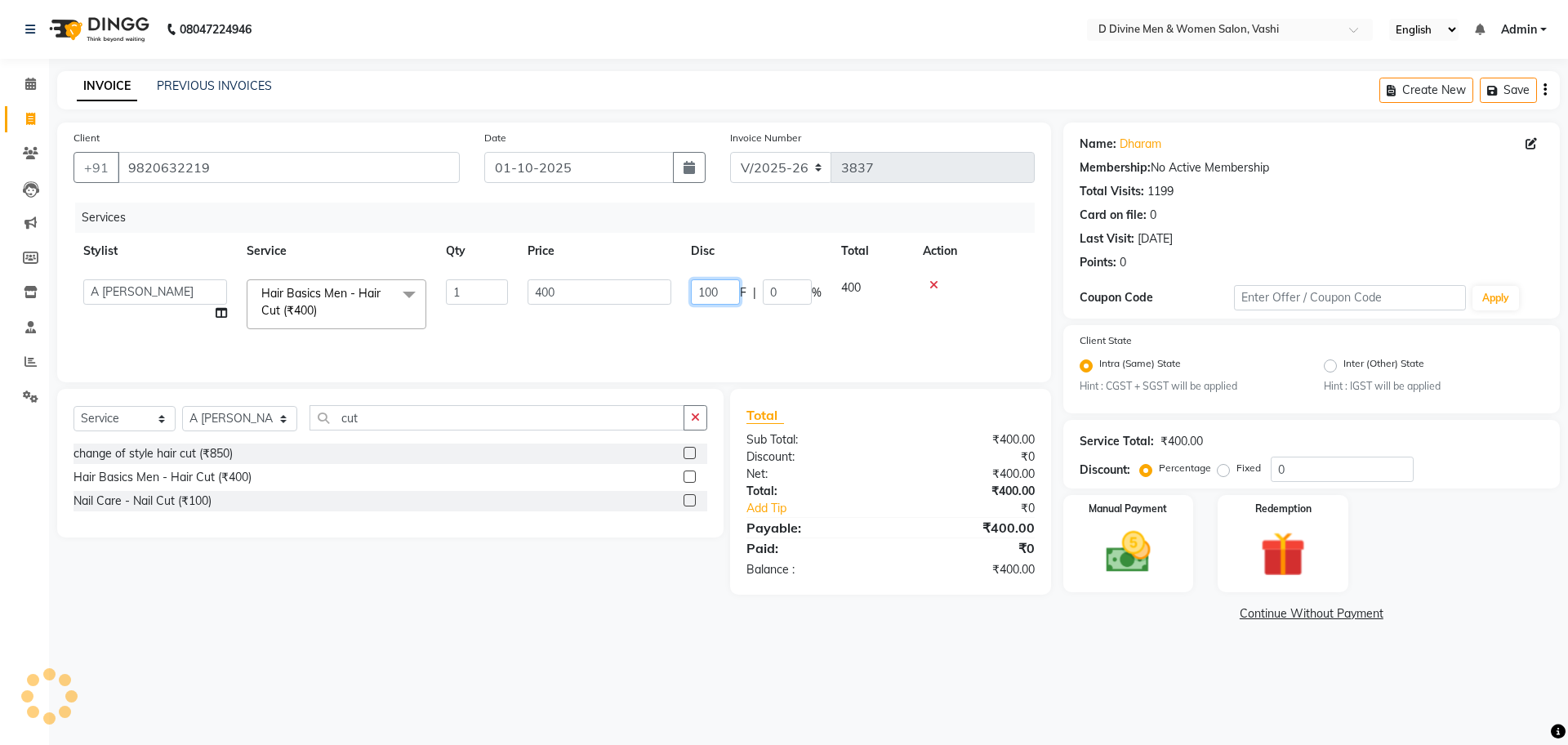
click at [684, 292] on td "100 F | 0 %" at bounding box center [756, 305] width 150 height 69
drag, startPoint x: 1134, startPoint y: 528, endPoint x: 1159, endPoint y: 551, distance: 34.0
click at [1136, 529] on img at bounding box center [1129, 553] width 76 height 54
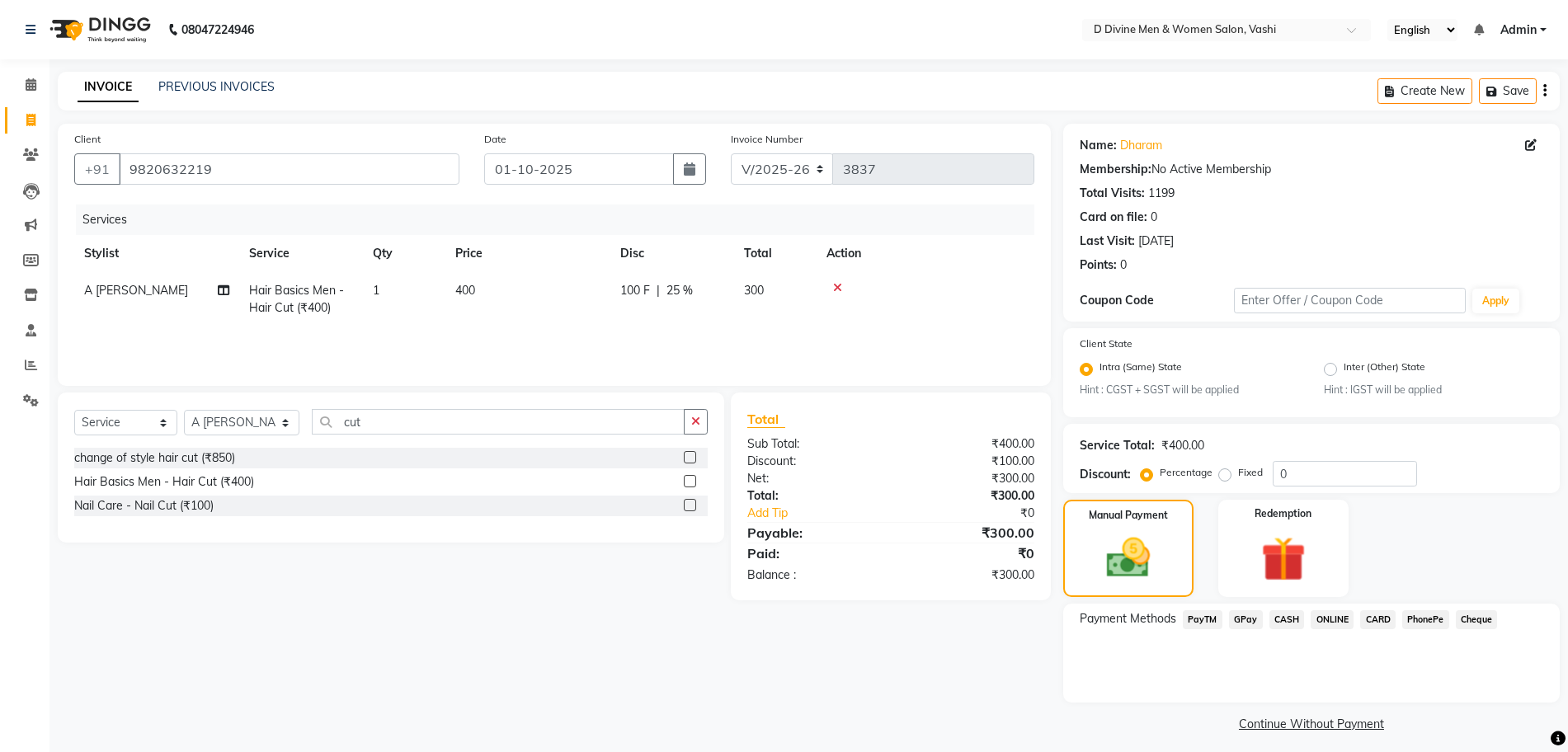
drag, startPoint x: 1306, startPoint y: 623, endPoint x: 1282, endPoint y: 623, distance: 24.0
click at [1298, 623] on div "Payment Methods PayTM GPay CASH ONLINE CARD PhonePe Cheque" at bounding box center [1312, 621] width 463 height 22
click at [1282, 623] on span "CASH" at bounding box center [1287, 619] width 36 height 19
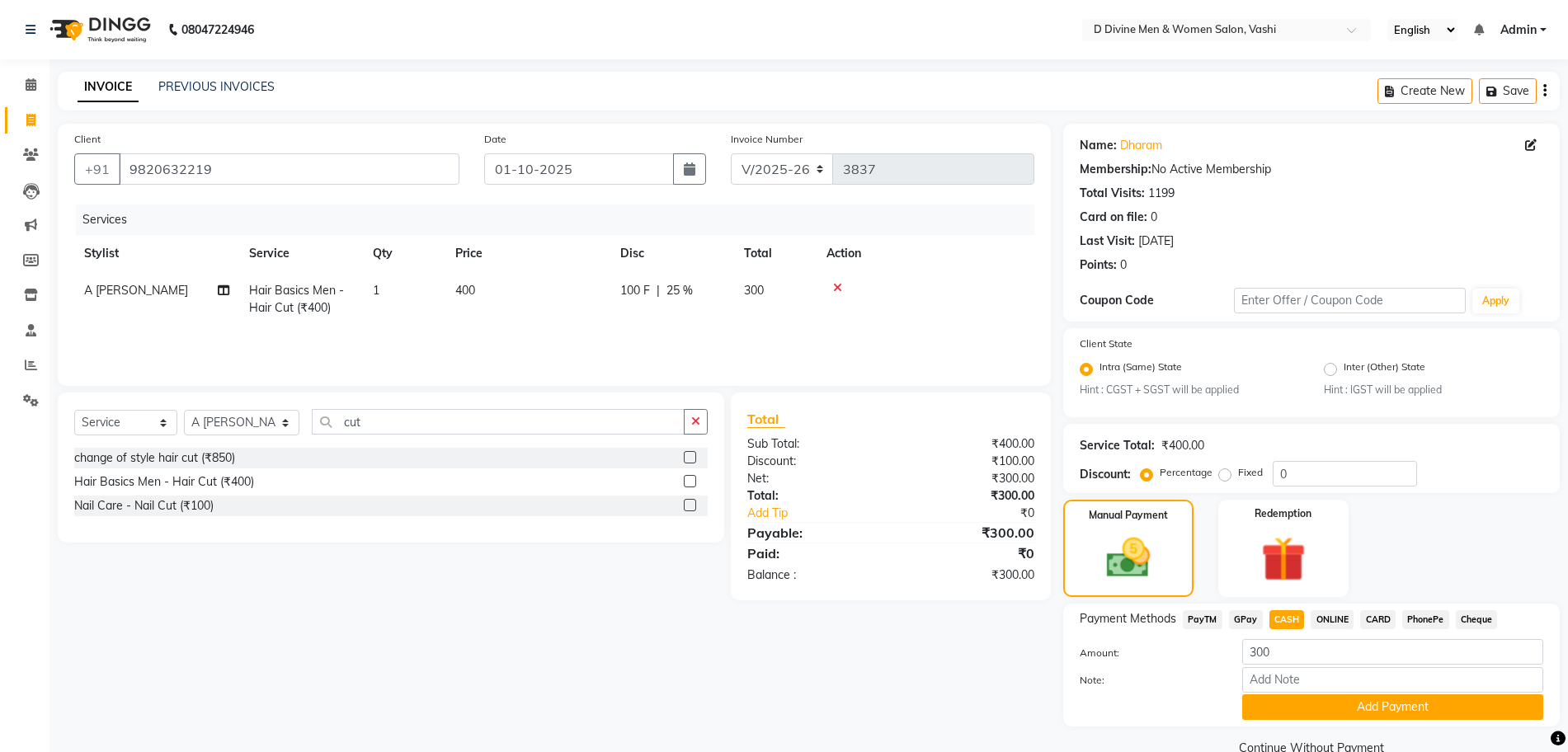
click at [1288, 707] on button "Add Payment" at bounding box center [1393, 707] width 301 height 26
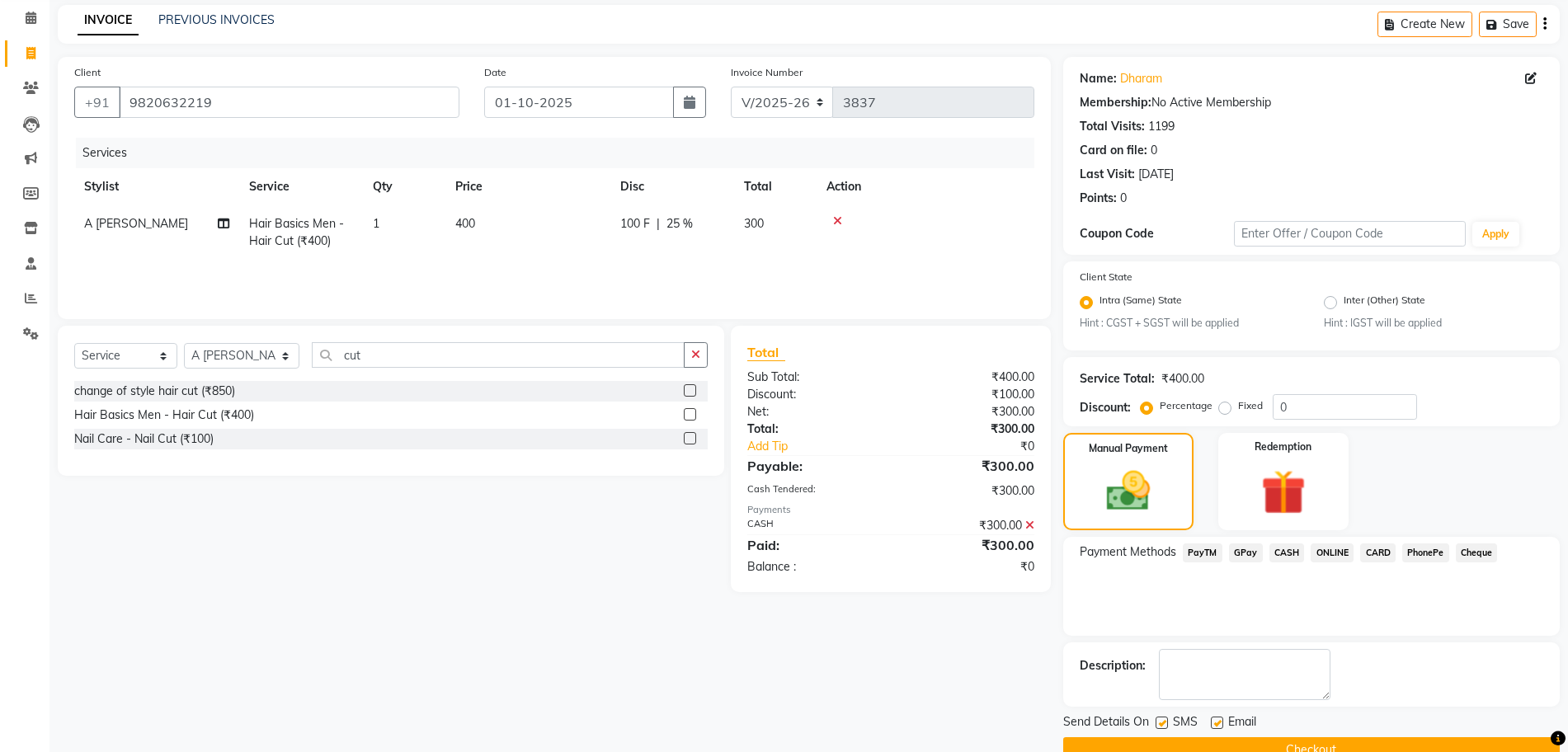
scroll to position [102, 0]
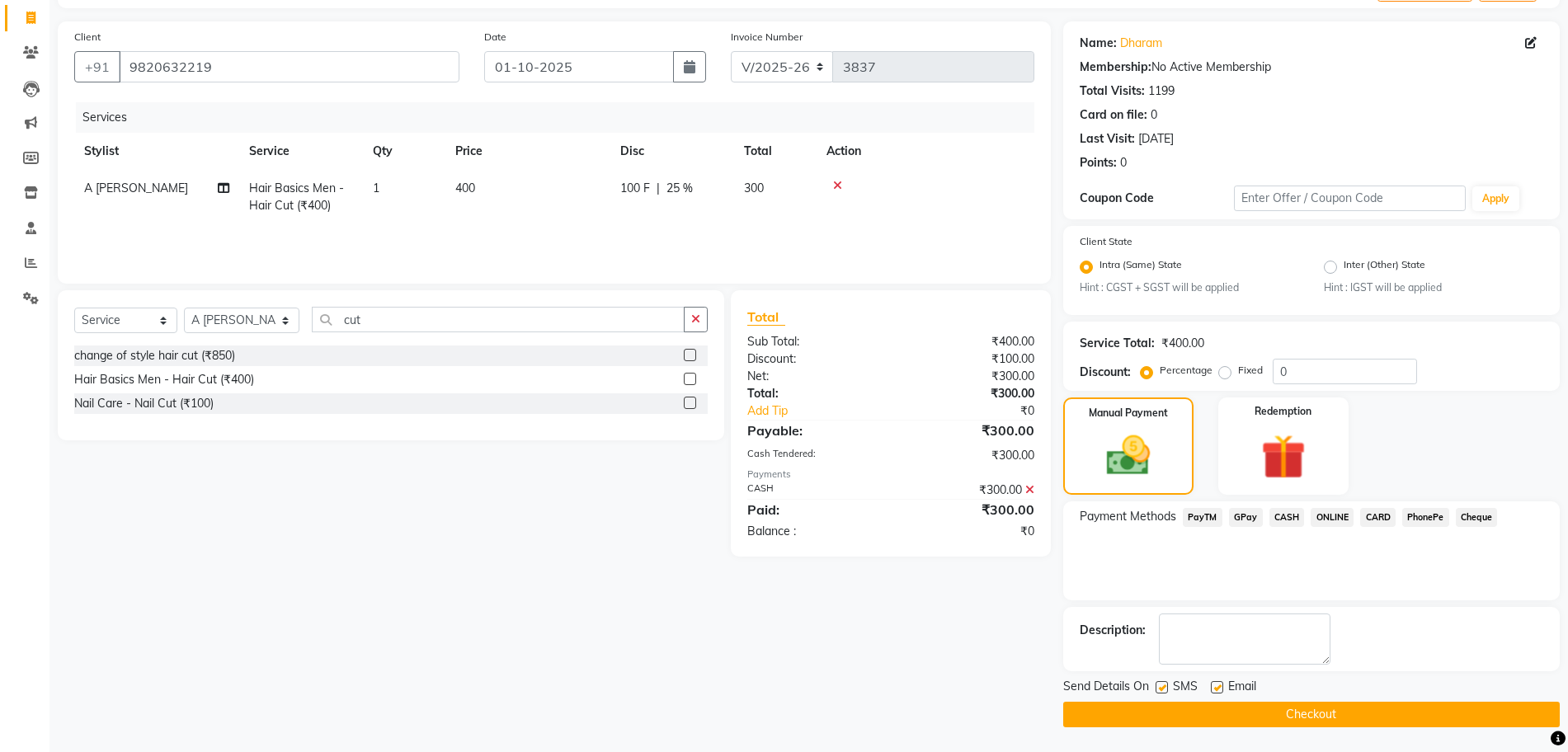
click at [1033, 488] on icon at bounding box center [1030, 489] width 9 height 12
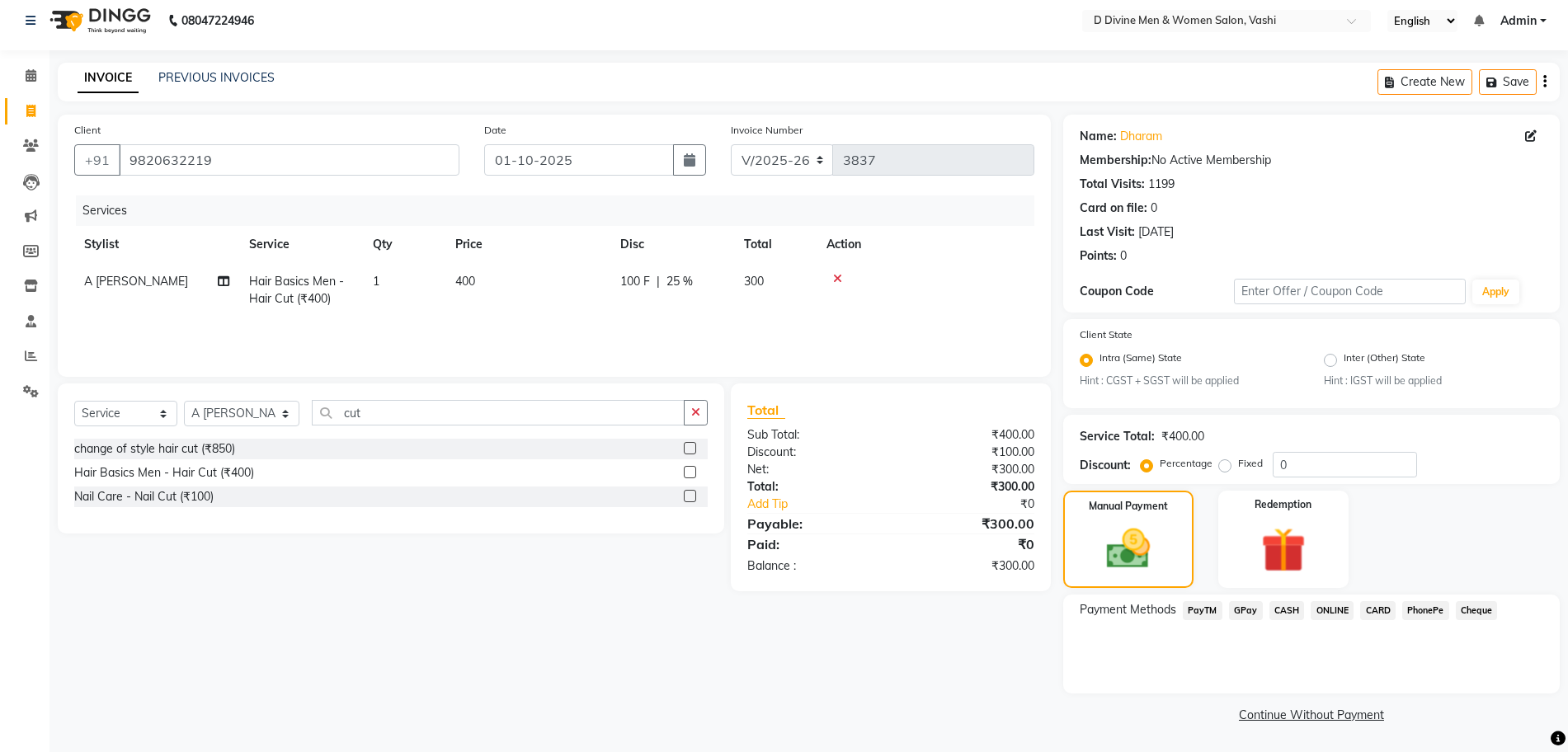
click at [1258, 613] on span "GPay" at bounding box center [1246, 610] width 34 height 19
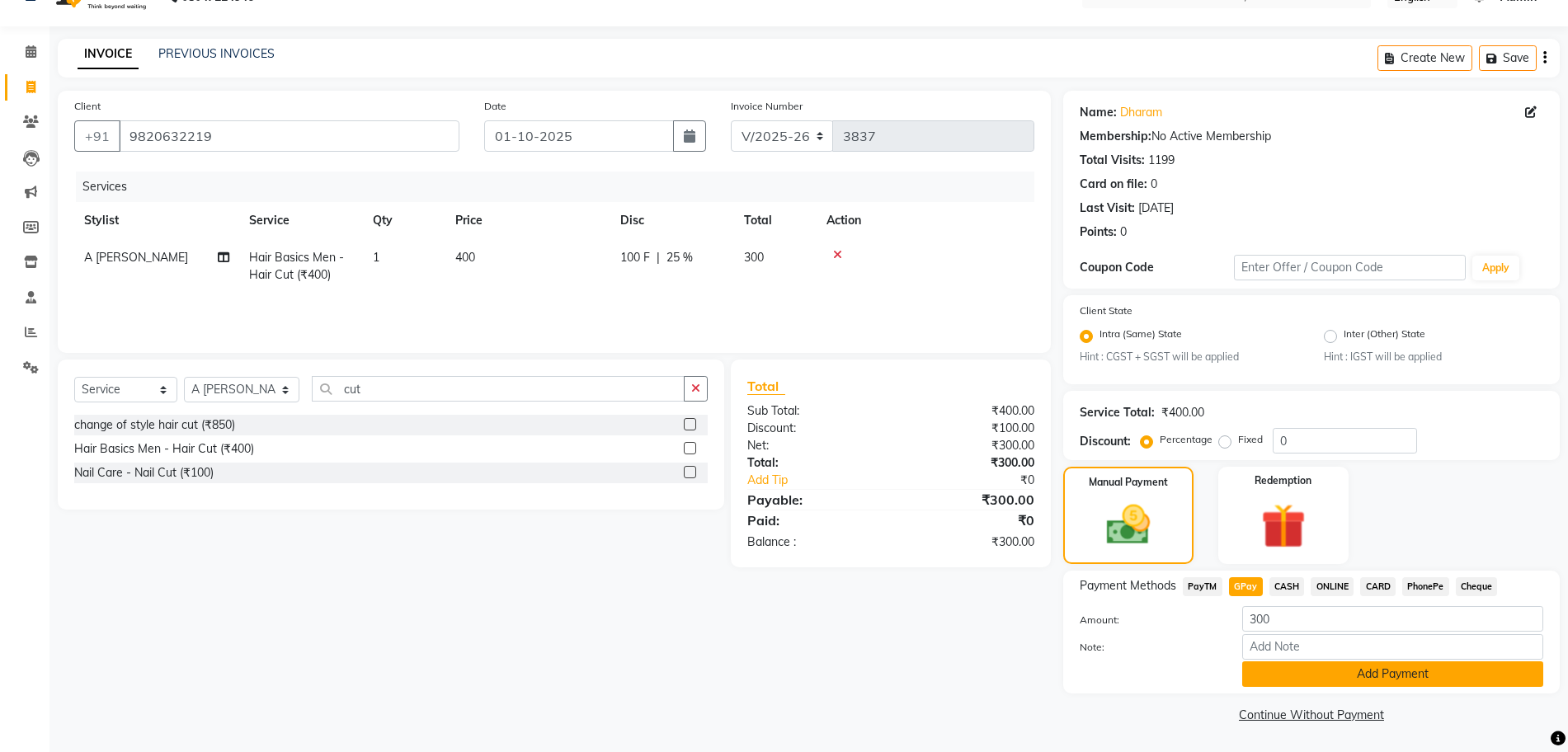
click at [1267, 674] on button "Add Payment" at bounding box center [1393, 674] width 301 height 26
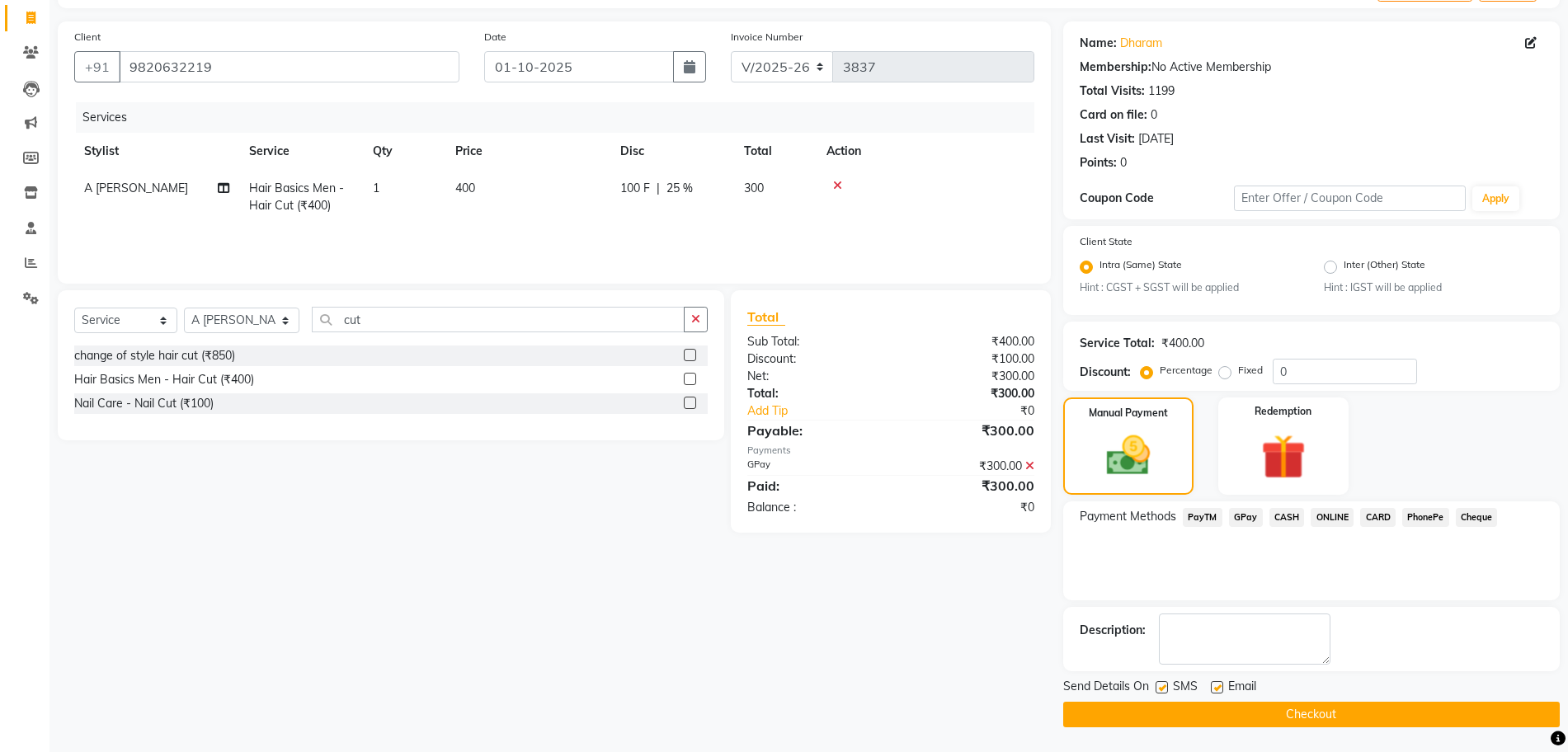
click at [1158, 686] on label at bounding box center [1162, 687] width 13 height 13
click at [1158, 686] on input "checkbox" at bounding box center [1161, 688] width 11 height 11
checkbox input "false"
click at [1212, 689] on label at bounding box center [1217, 687] width 13 height 13
click at [1212, 689] on input "checkbox" at bounding box center [1217, 688] width 11 height 11
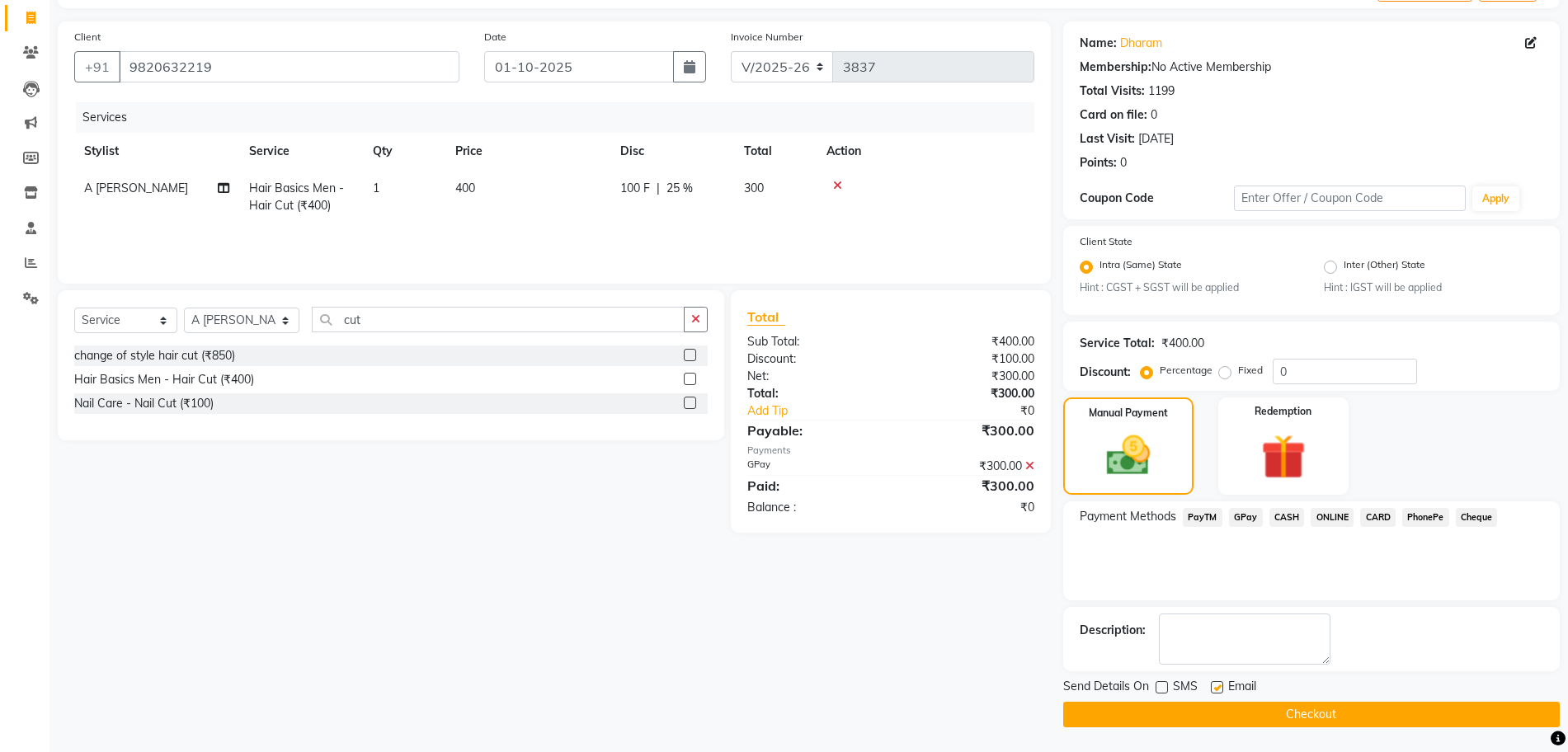
checkbox input "false"
click at [1211, 710] on button "Checkout" at bounding box center [1312, 714] width 497 height 26
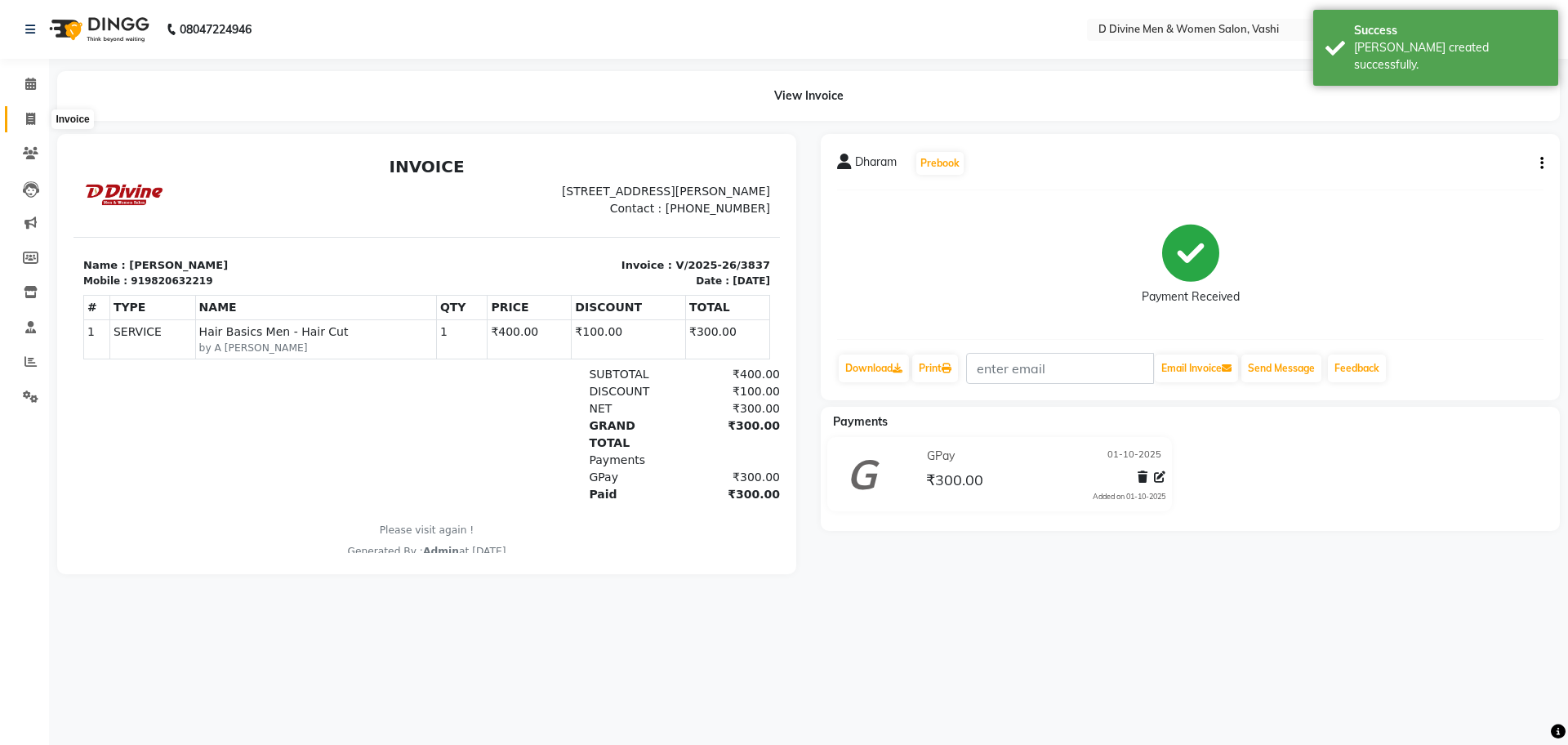
click at [33, 122] on icon at bounding box center [30, 119] width 9 height 12
select select "service"
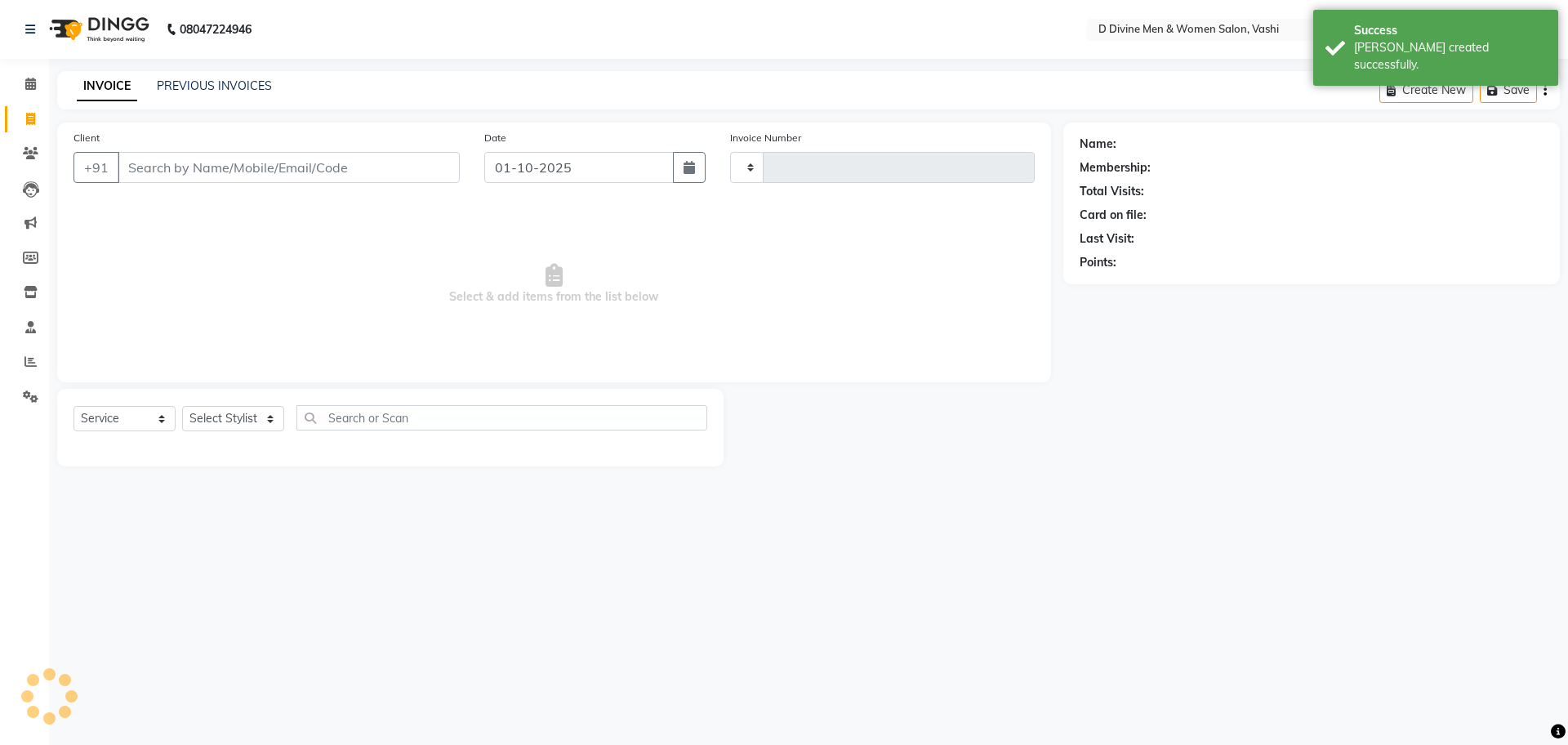
type input "3838"
select select "718"
select select "10981"
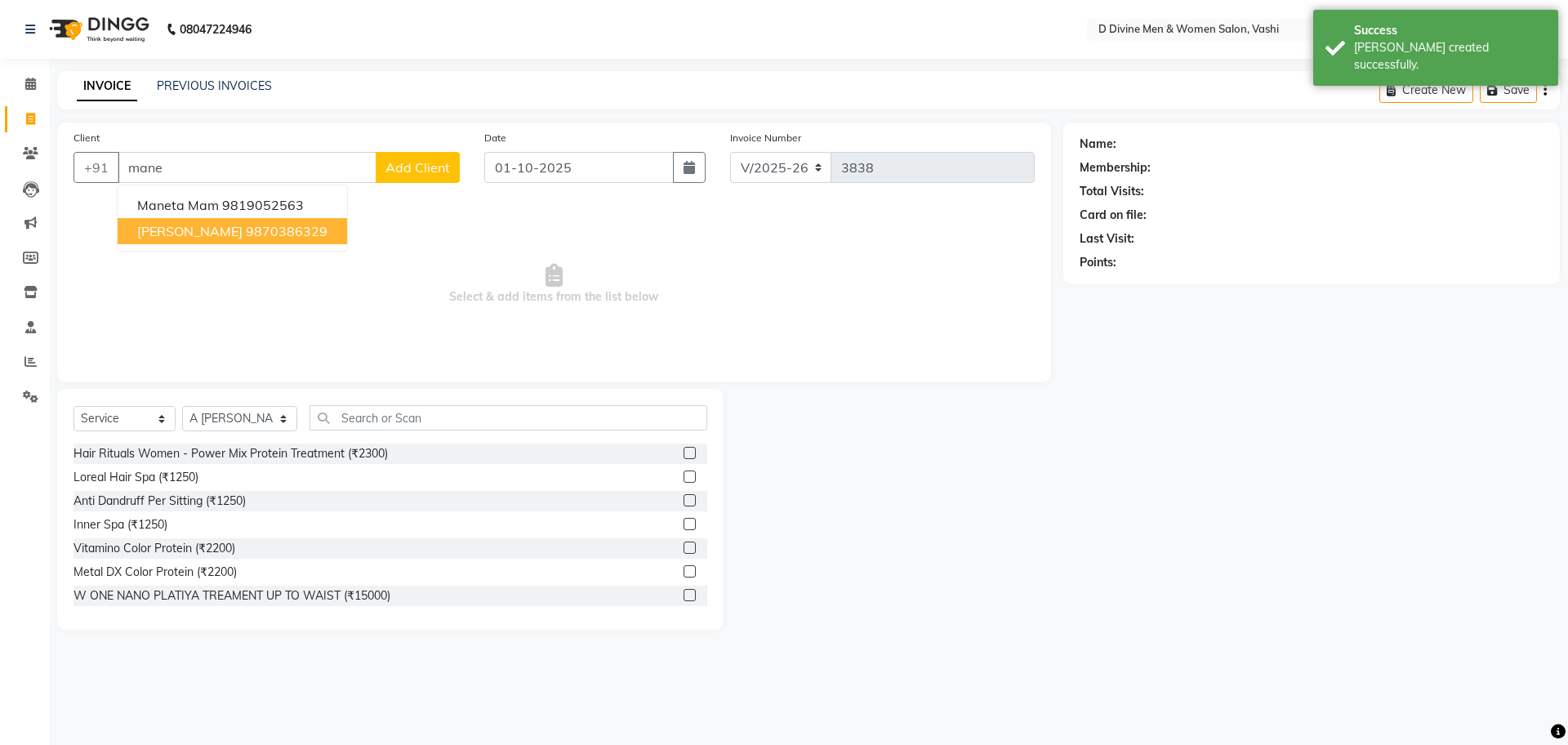
click at [246, 230] on ngb-highlight "9870386329" at bounding box center [287, 231] width 82 height 16
type input "9870386329"
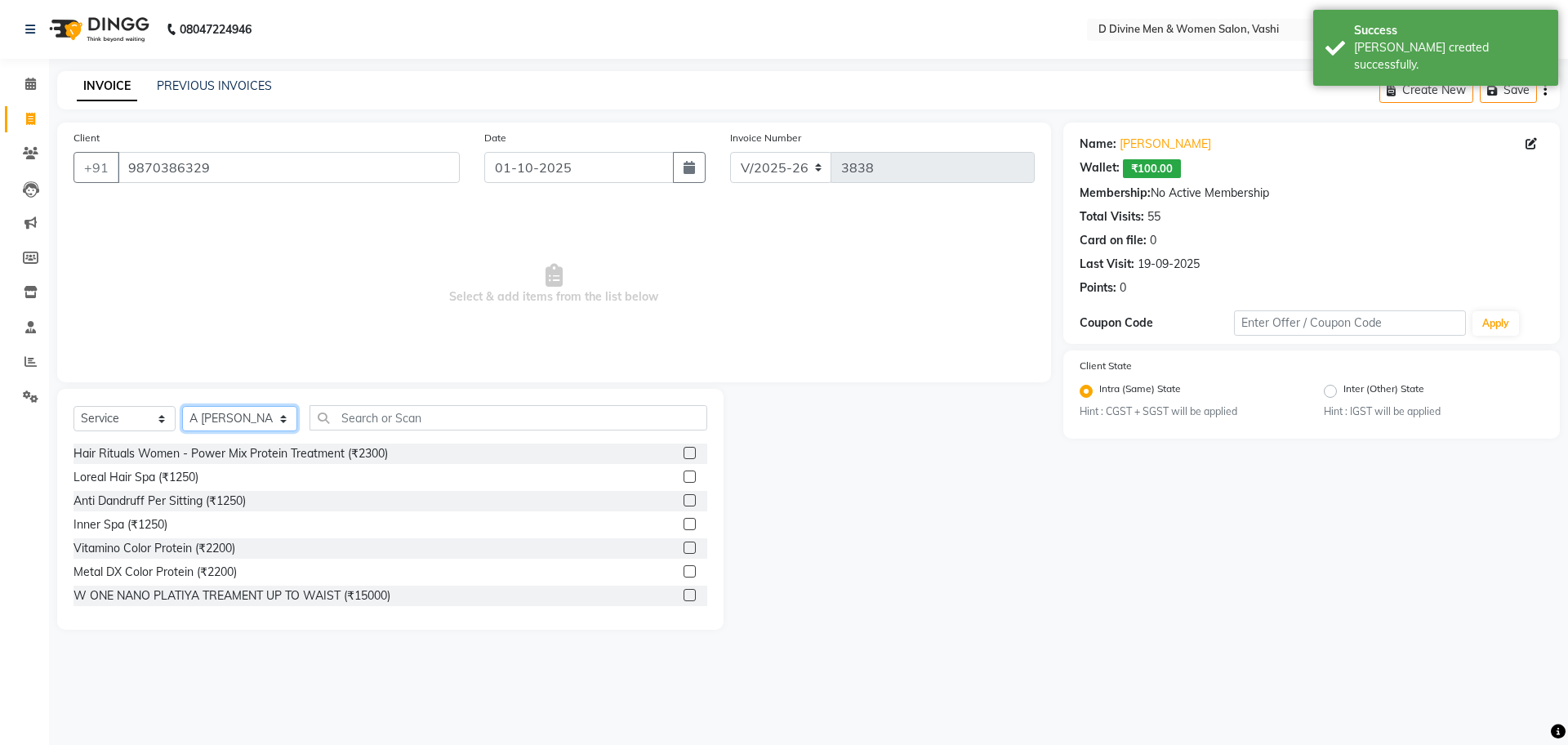
click at [261, 411] on select "Select Stylist A [PERSON_NAME] [PERSON_NAME] Divine salon [PERSON_NAME] [PERSON…" at bounding box center [240, 418] width 115 height 26
select select "10985"
click at [182, 406] on select "Select Stylist A [PERSON_NAME] [PERSON_NAME] Divine salon [PERSON_NAME] [PERSON…" at bounding box center [240, 418] width 115 height 26
click at [394, 416] on input "text" at bounding box center [508, 417] width 398 height 26
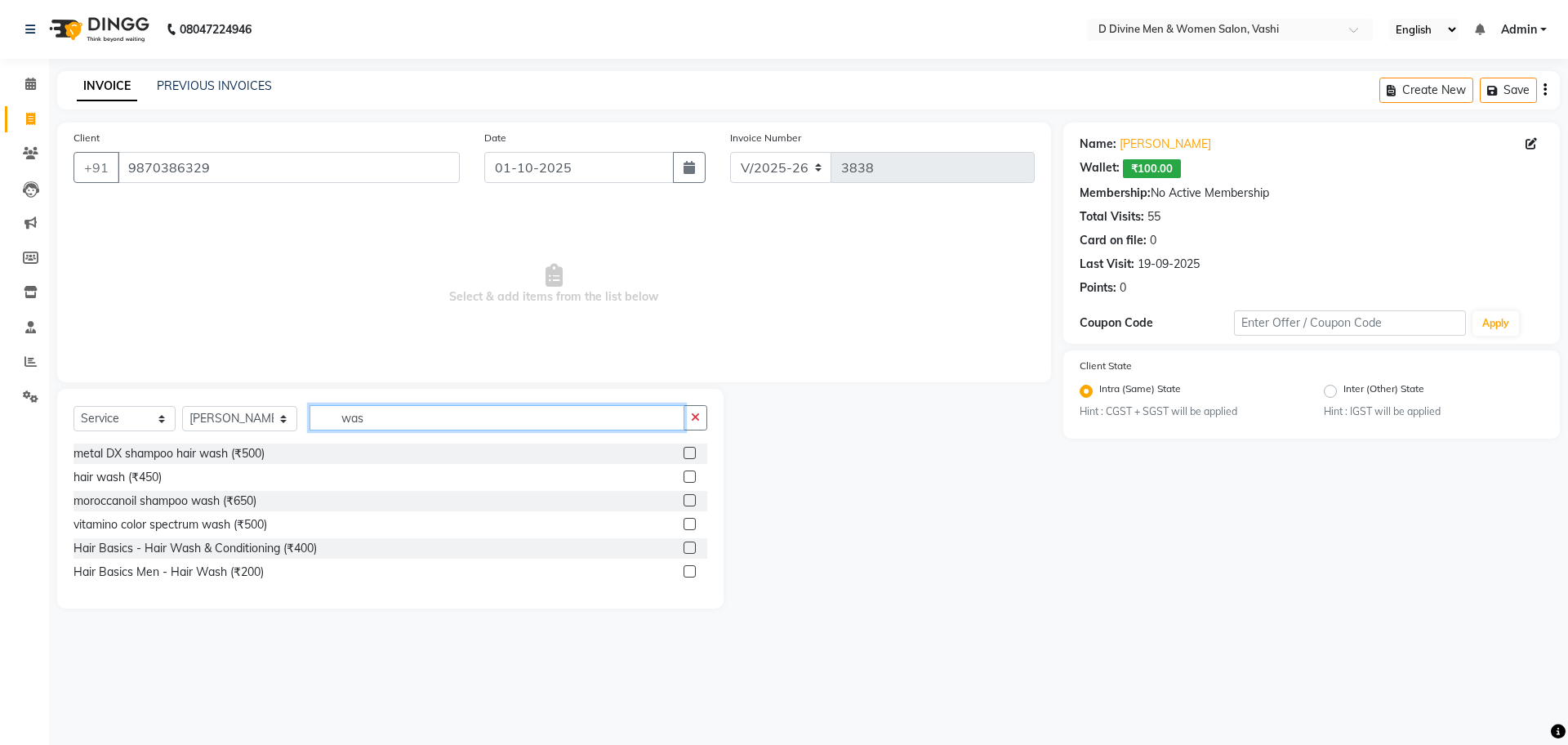
type input "was"
click at [684, 550] on label at bounding box center [689, 548] width 12 height 12
click at [684, 550] on input "checkbox" at bounding box center [689, 549] width 11 height 11
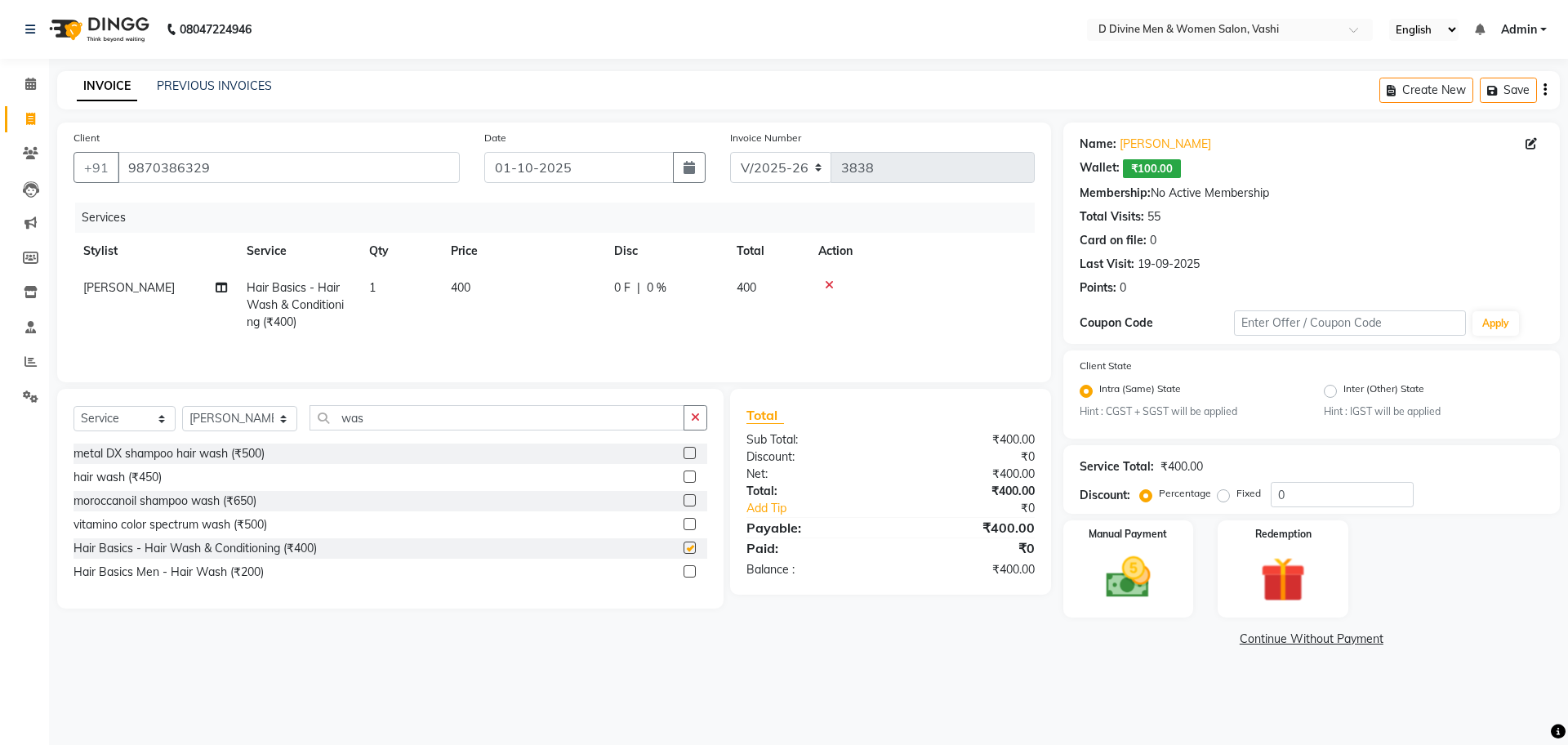
checkbox input "false"
click at [684, 297] on td "0 F | 0 %" at bounding box center [666, 305] width 122 height 71
select select "10985"
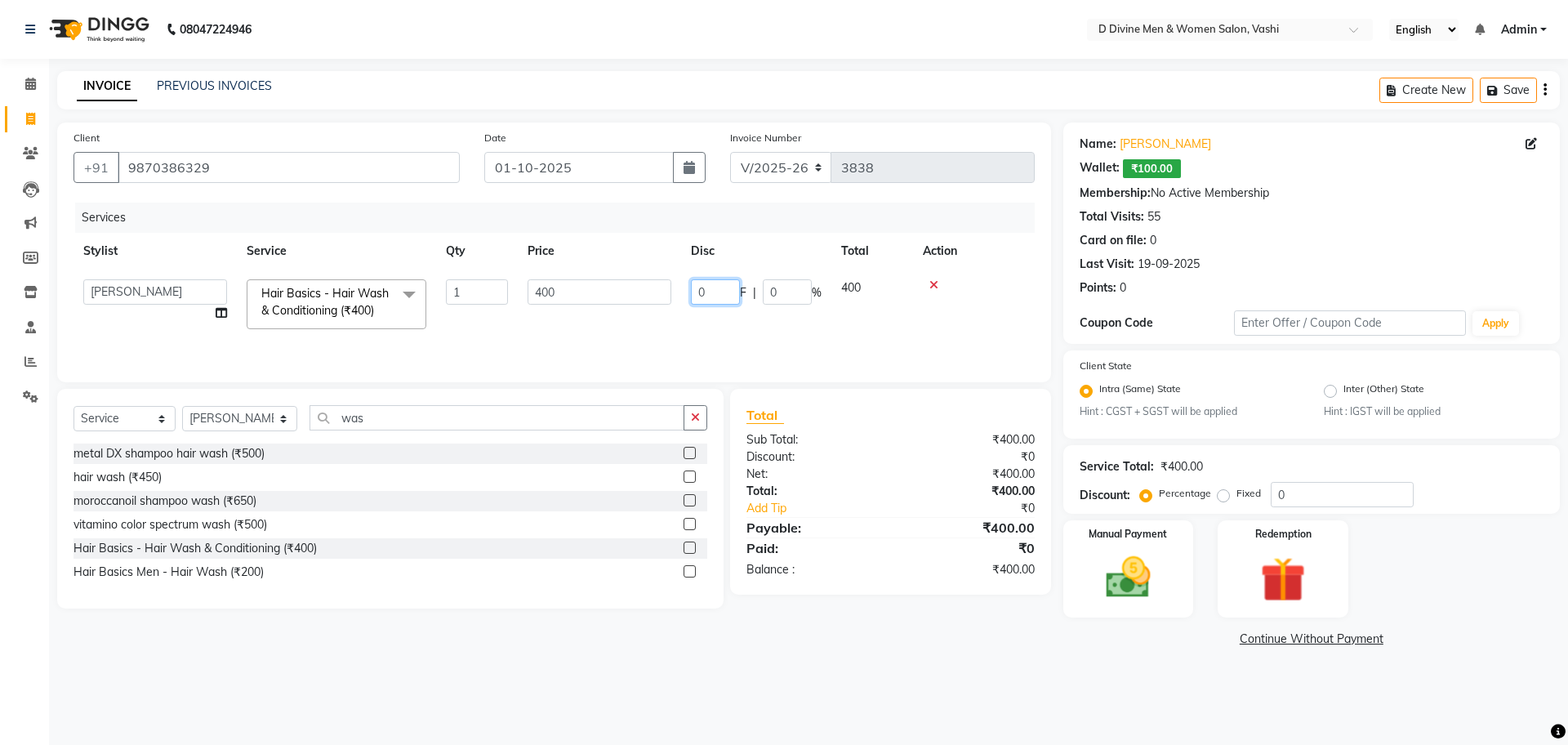
click at [694, 286] on input "0" at bounding box center [715, 292] width 49 height 26
type input "100"
click at [682, 263] on th "Disc" at bounding box center [756, 250] width 150 height 36
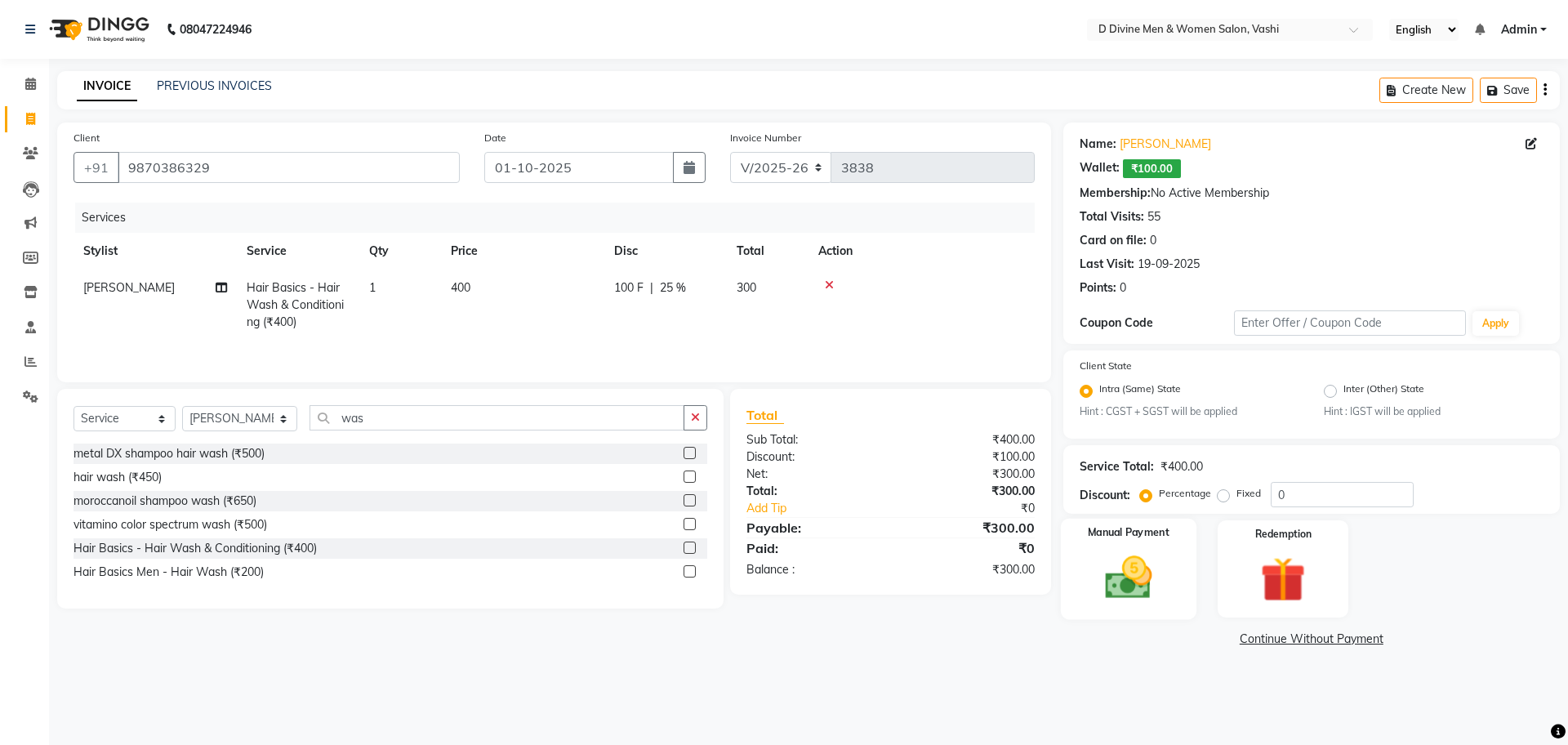
click at [1128, 606] on div "Manual Payment" at bounding box center [1128, 568] width 136 height 100
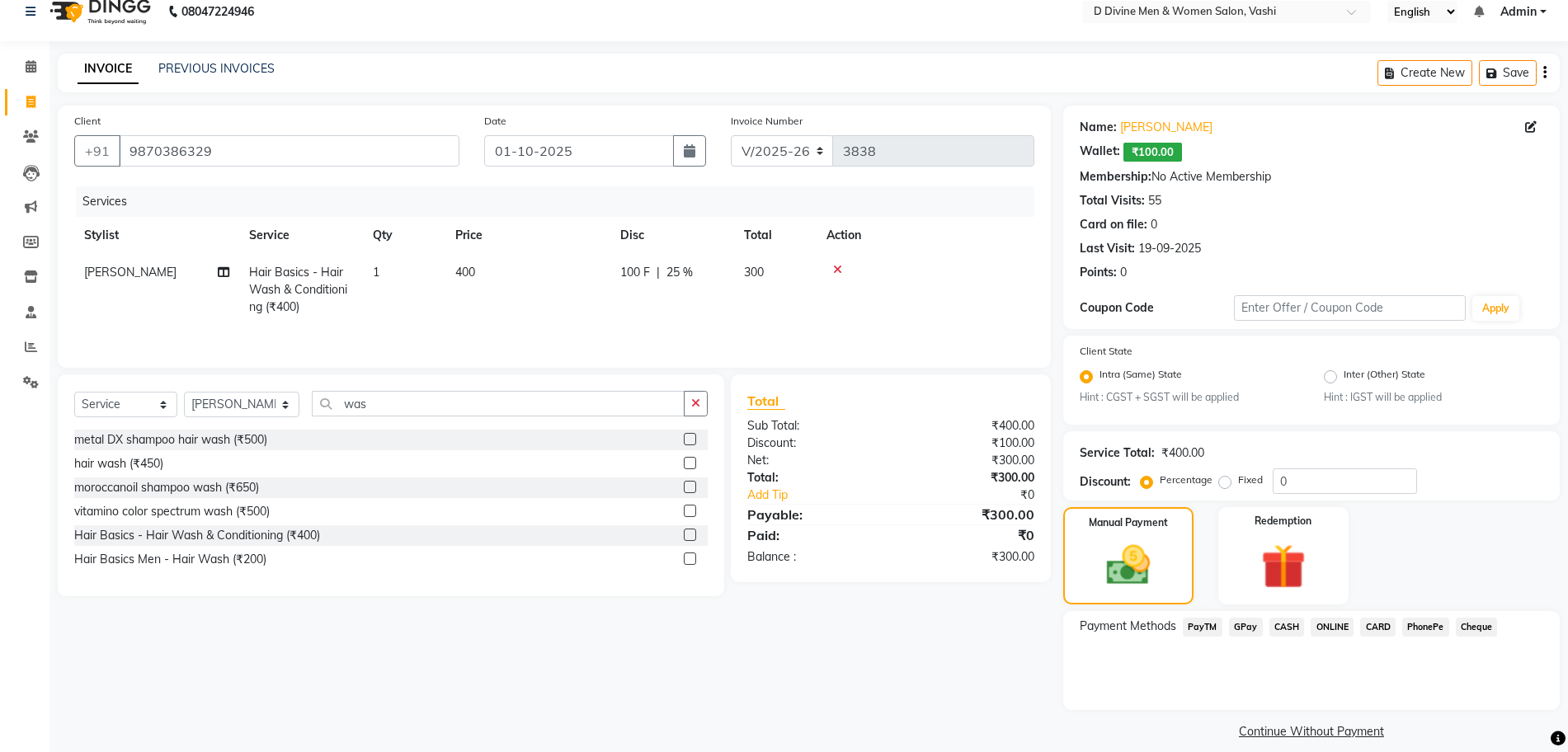
scroll to position [35, 0]
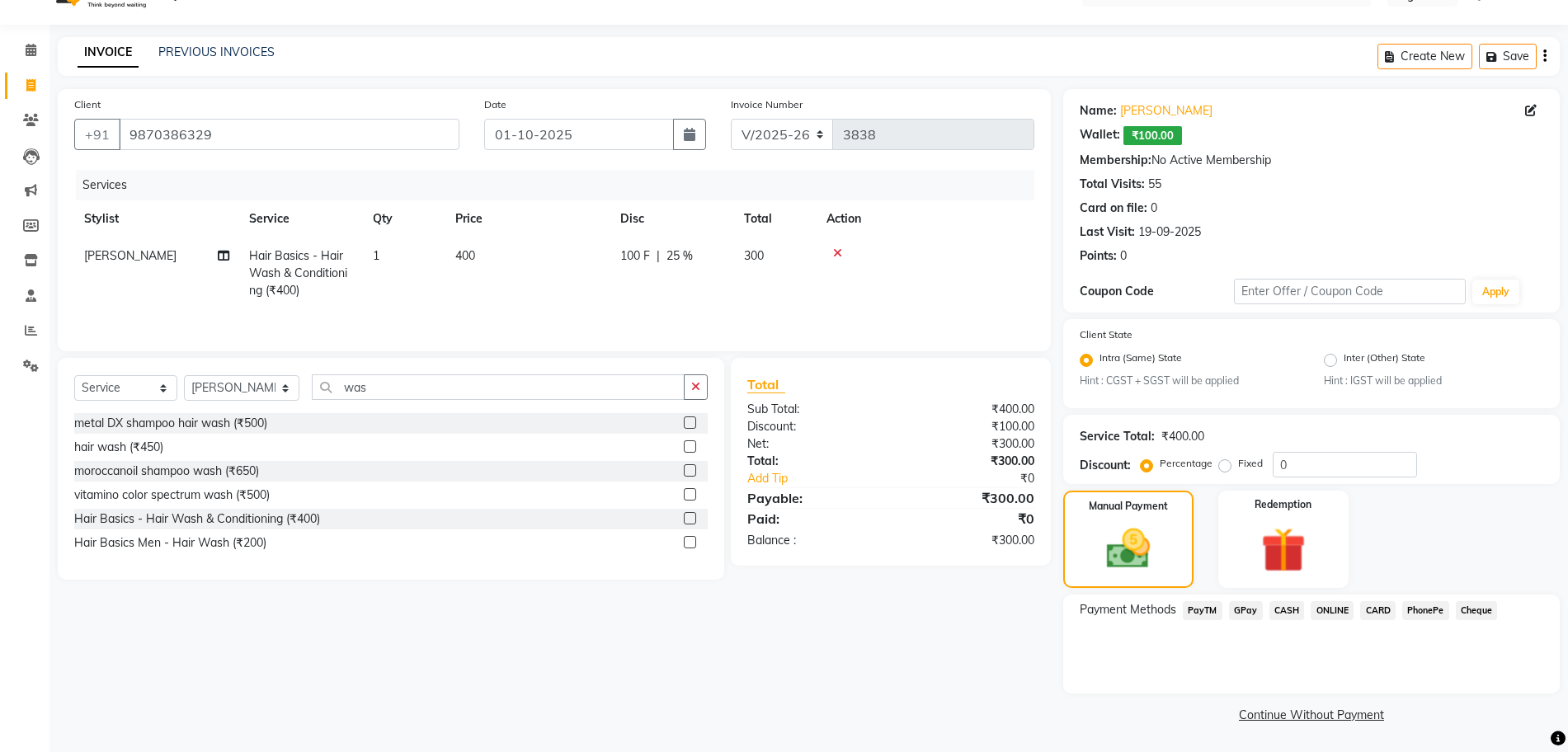
click at [1283, 607] on span "CASH" at bounding box center [1287, 610] width 36 height 19
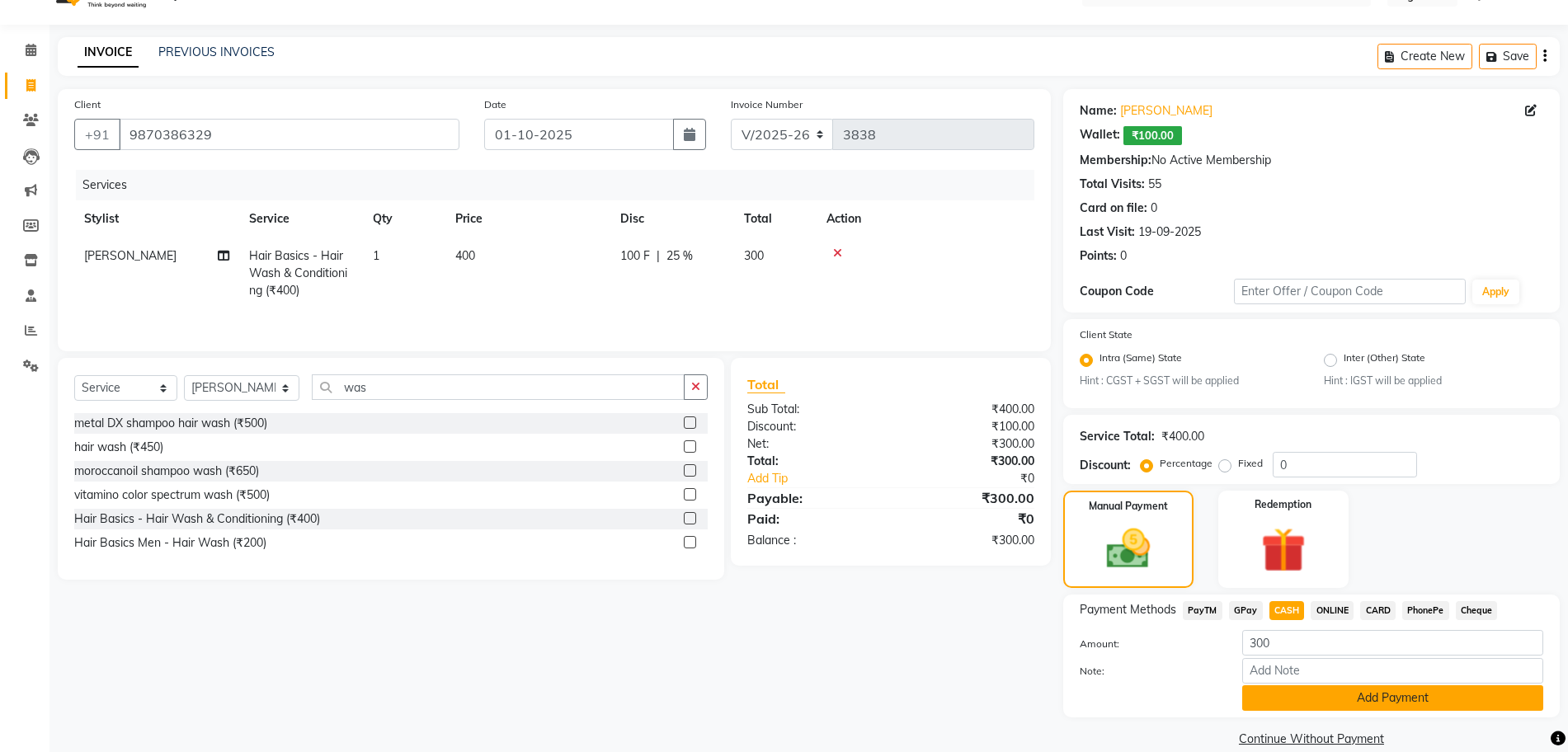
click at [1288, 699] on button "Add Payment" at bounding box center [1393, 698] width 301 height 26
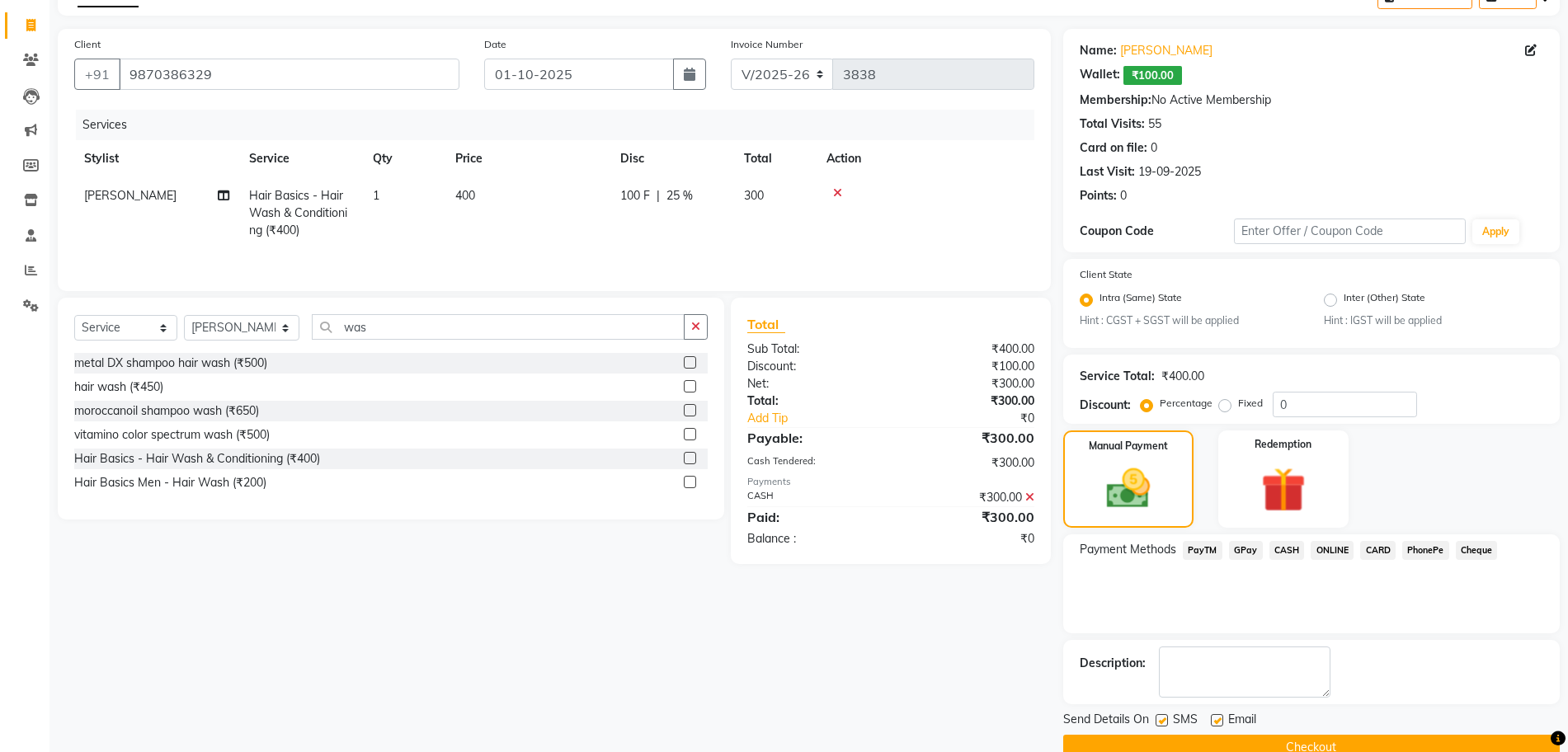
scroll to position [128, 0]
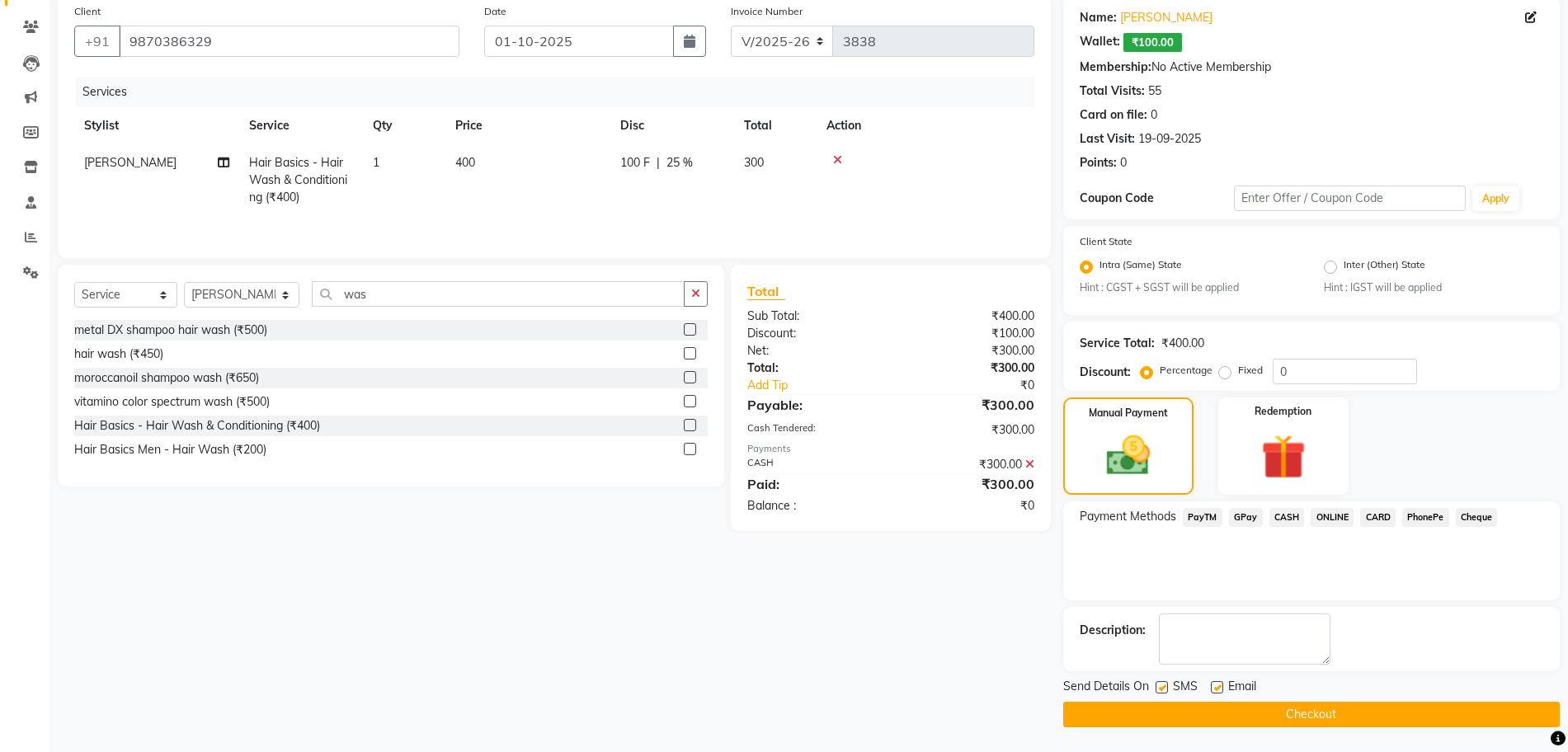
click at [1157, 689] on label at bounding box center [1162, 687] width 13 height 13
click at [1157, 689] on input "checkbox" at bounding box center [1161, 688] width 11 height 11
checkbox input "false"
click at [1219, 687] on label at bounding box center [1217, 687] width 13 height 13
click at [1219, 687] on input "checkbox" at bounding box center [1217, 688] width 11 height 11
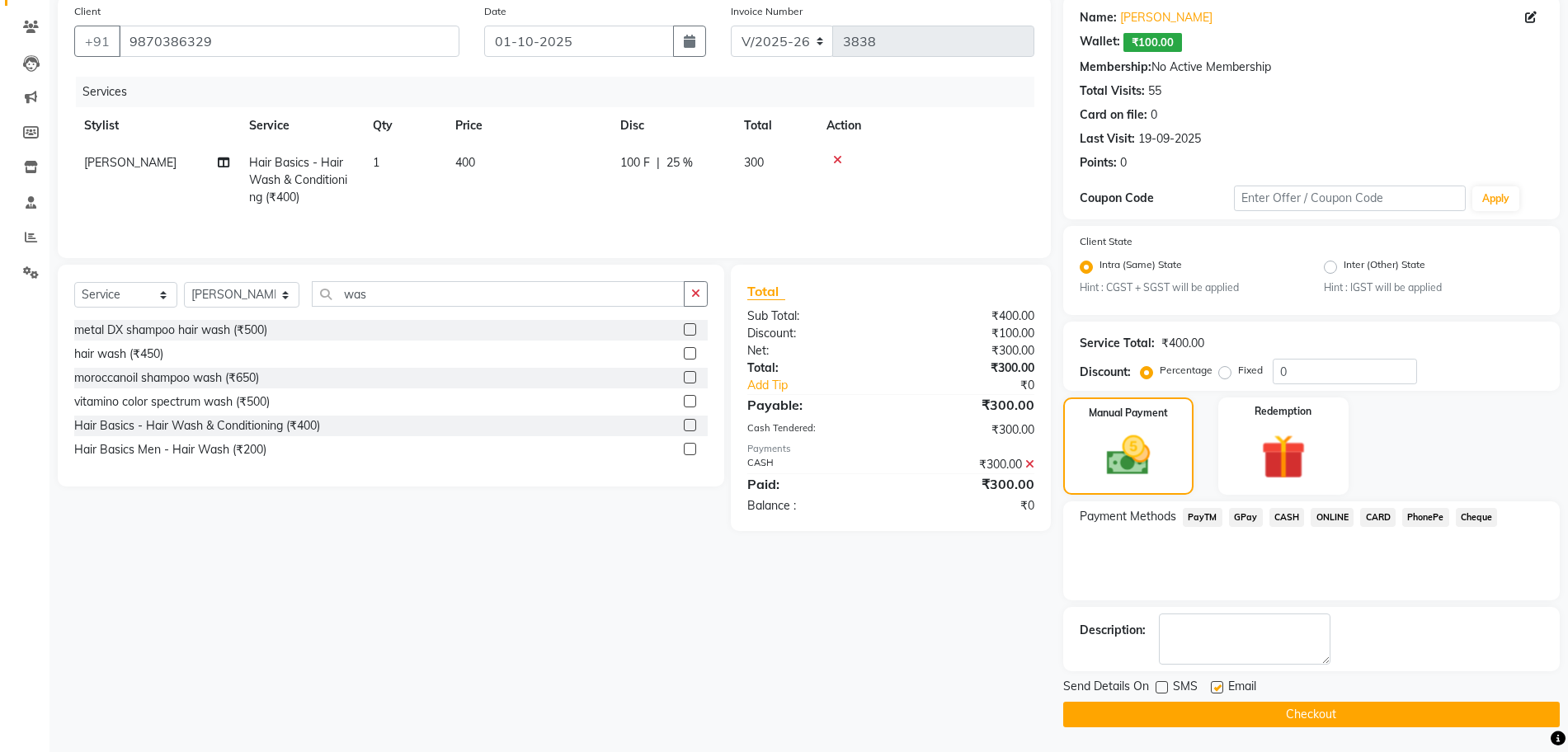
checkbox input "false"
click at [1220, 710] on button "Checkout" at bounding box center [1312, 714] width 497 height 26
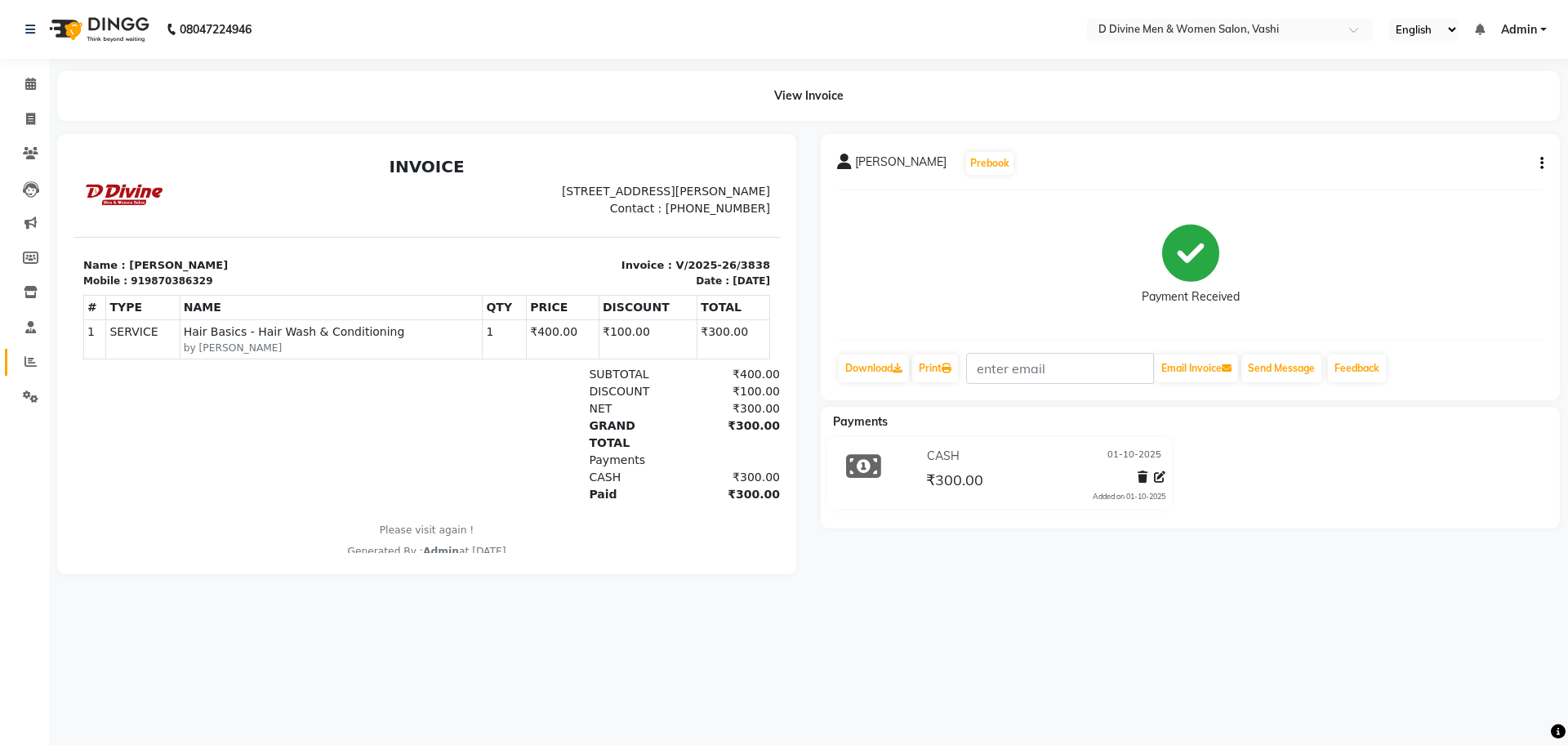
drag, startPoint x: 14, startPoint y: 239, endPoint x: 26, endPoint y: 359, distance: 120.6
click at [26, 359] on icon at bounding box center [31, 361] width 12 height 12
